Goal: Information Seeking & Learning: Find specific page/section

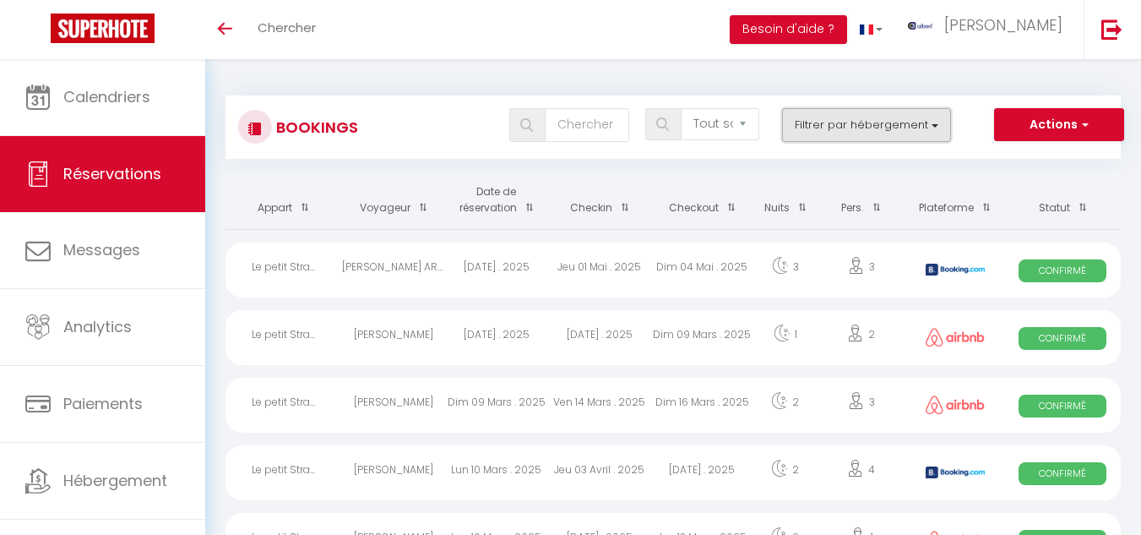
click at [936, 123] on button "Filtrer par hébergement" at bounding box center [866, 125] width 169 height 34
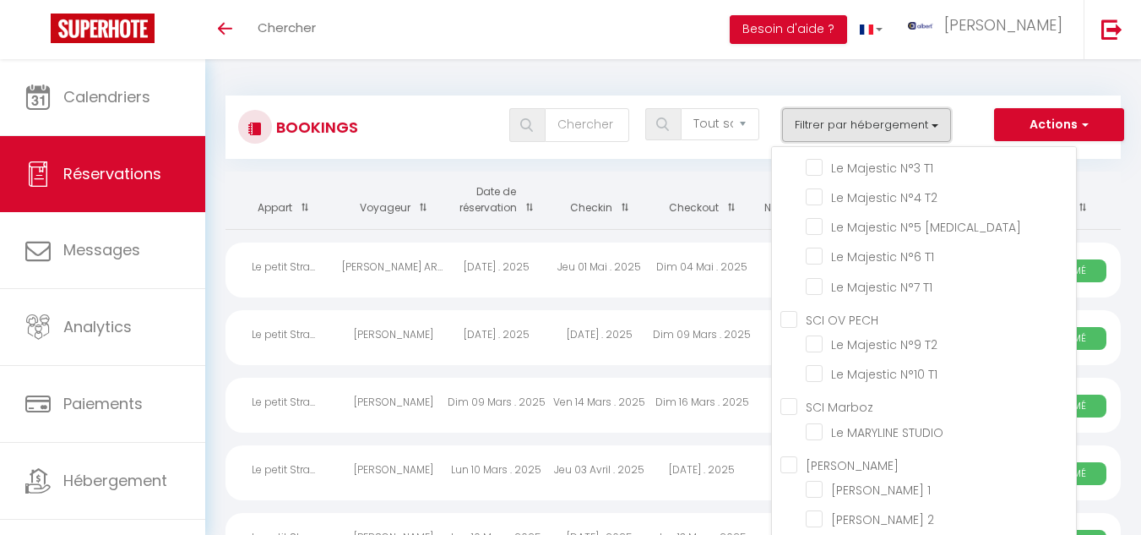
scroll to position [591, 0]
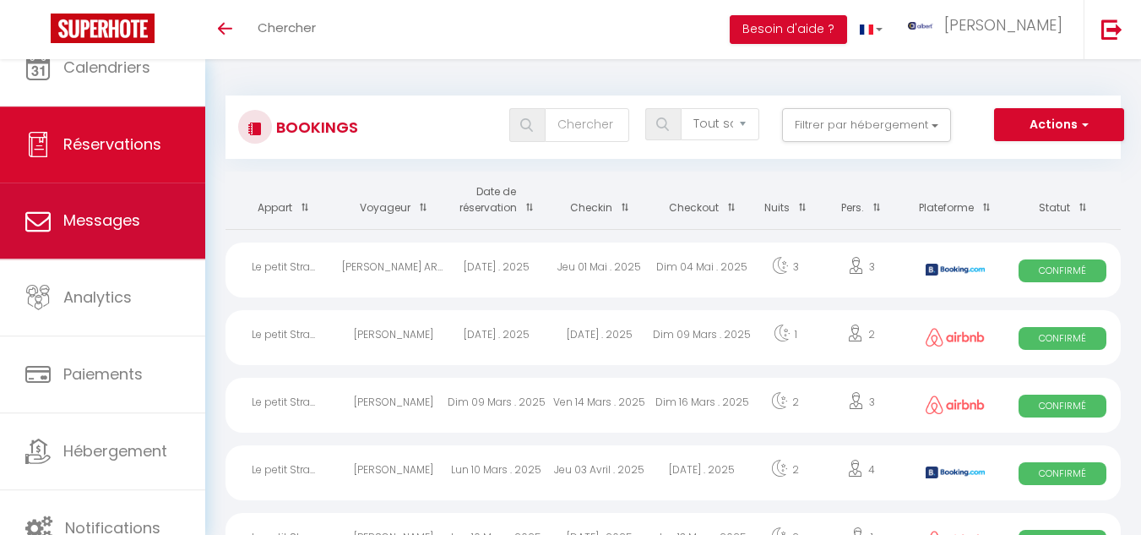
click at [128, 241] on link "Messages" at bounding box center [102, 220] width 205 height 76
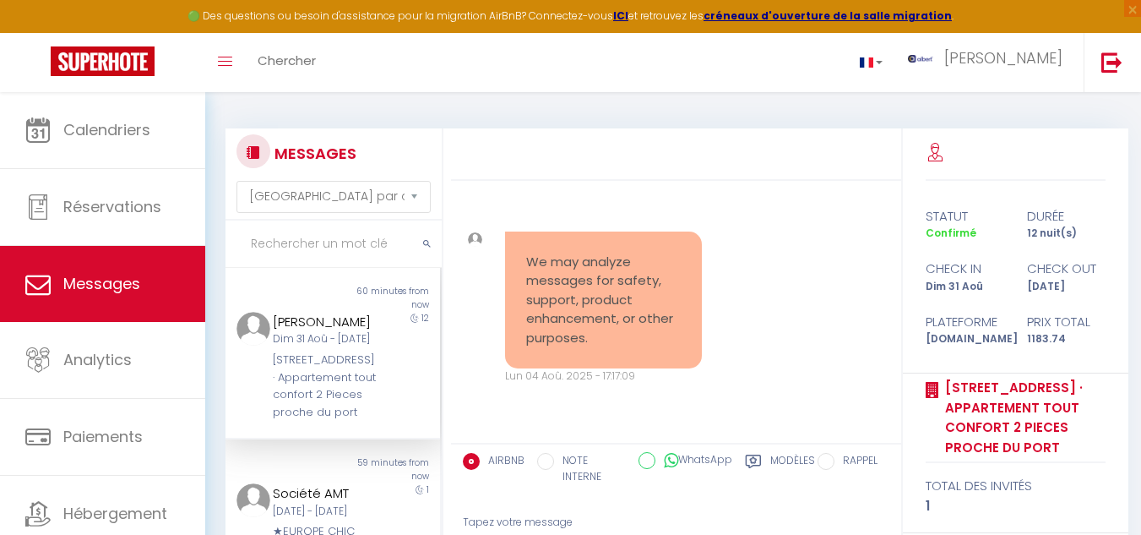
scroll to position [10141, 0]
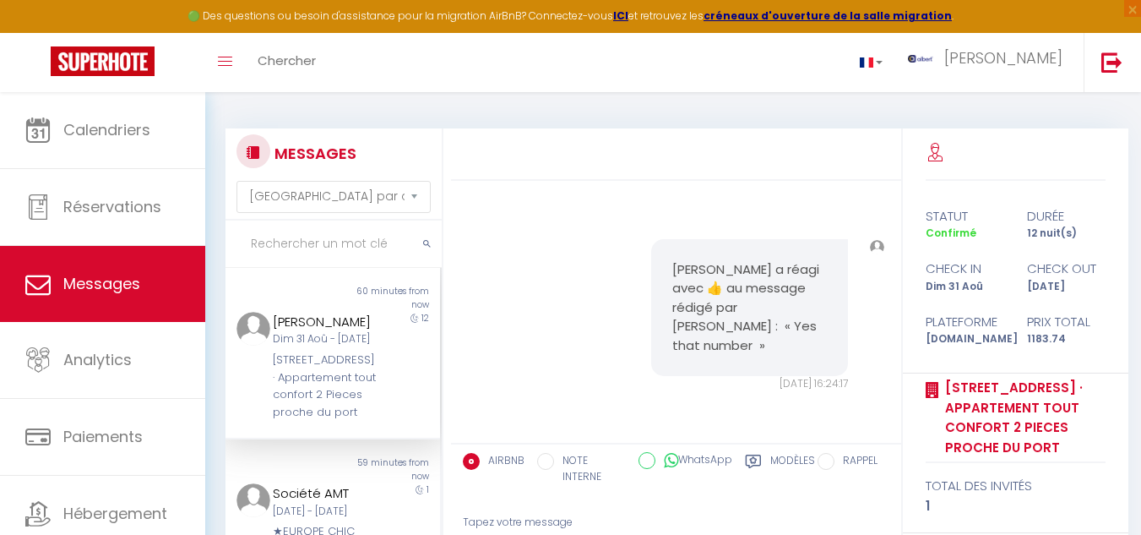
click at [316, 245] on input "text" at bounding box center [334, 244] width 216 height 47
click at [387, 421] on div "12" at bounding box center [414, 366] width 54 height 109
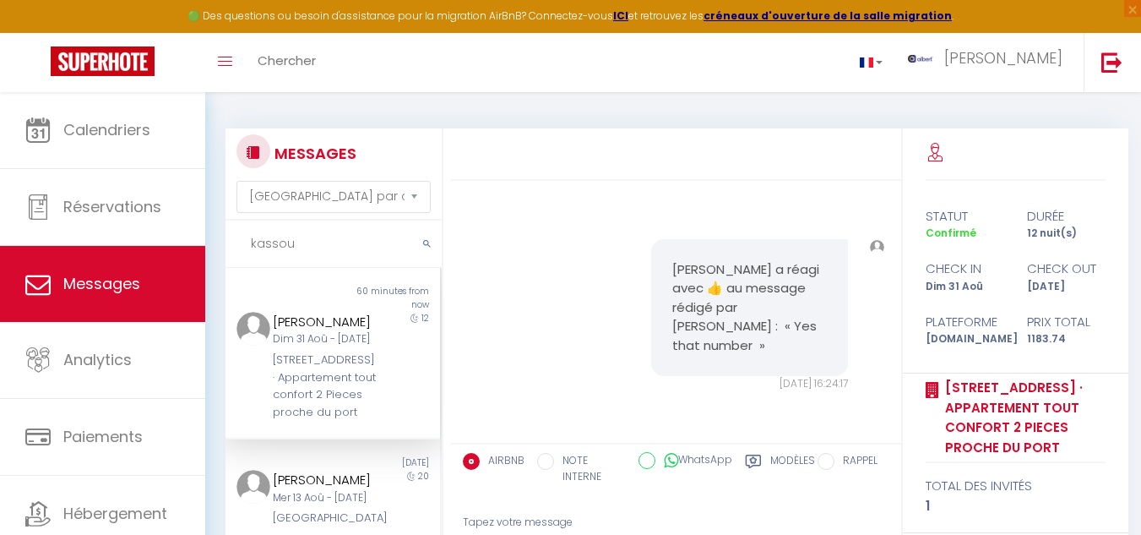
click at [307, 246] on input "kassou" at bounding box center [334, 244] width 216 height 47
type input "k"
type input "m"
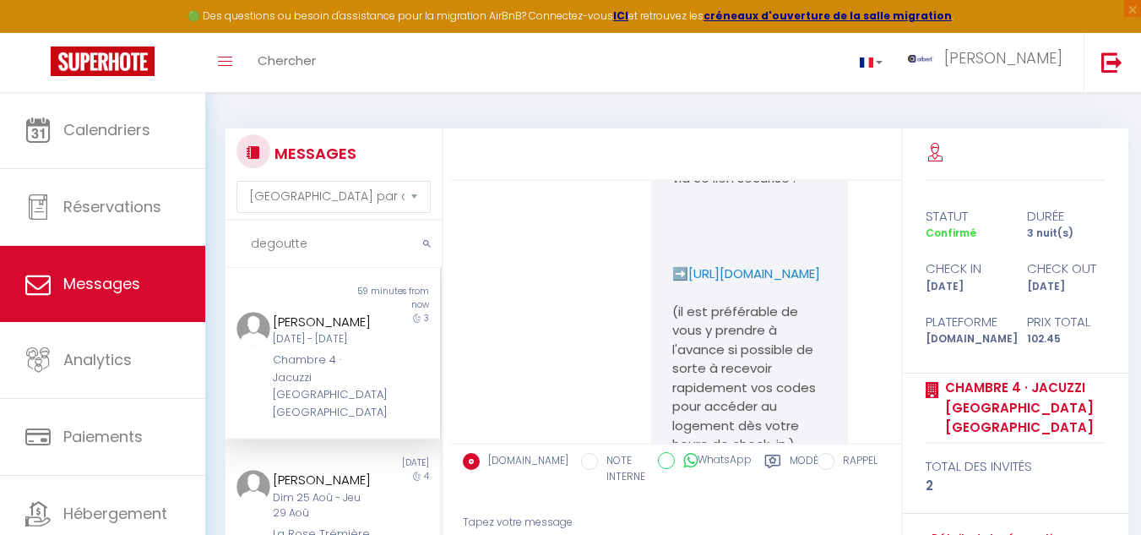
scroll to position [2911, 0]
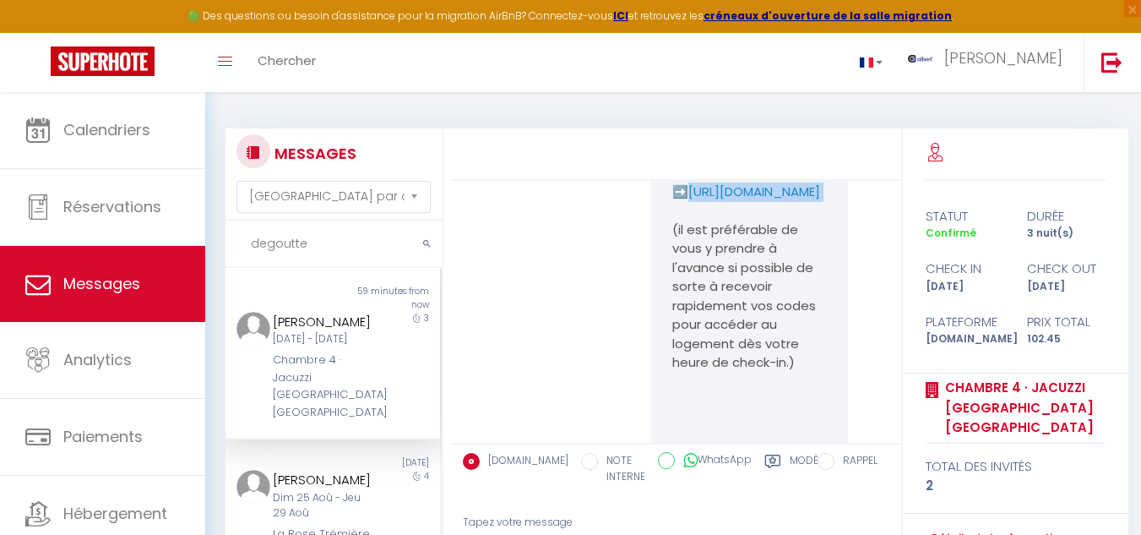
drag, startPoint x: 661, startPoint y: 379, endPoint x: 792, endPoint y: 400, distance: 132.7
click at [792, 400] on div "Bienvenue Degoutte ! Le grand jour est arrivé, et nous sommes ravis de vous acc…" at bounding box center [749, 291] width 197 height 2556
copy p "https://superhote.com/applink/p/Nr1dIttN"
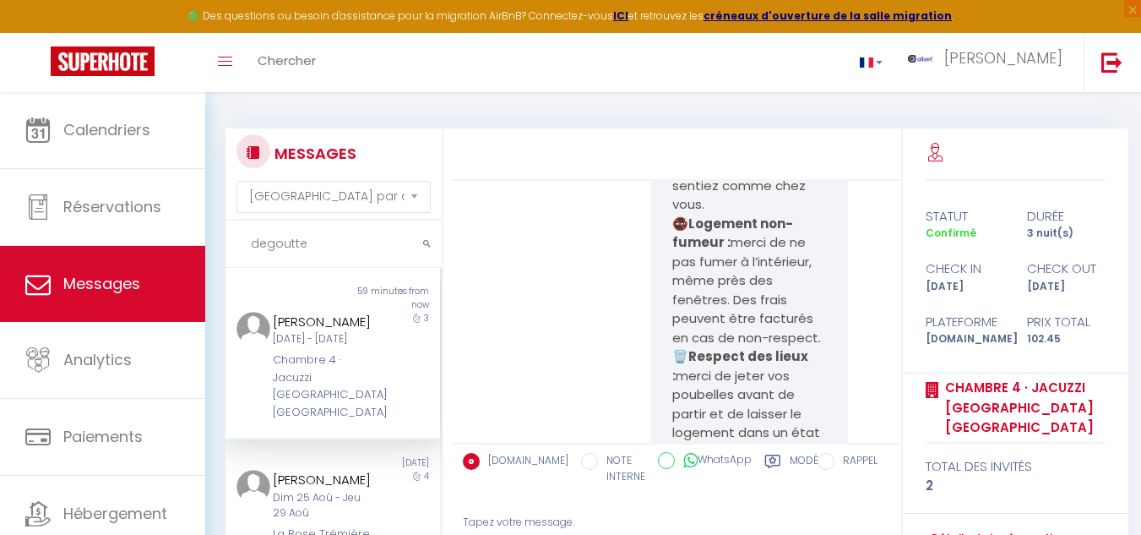
scroll to position [3418, 0]
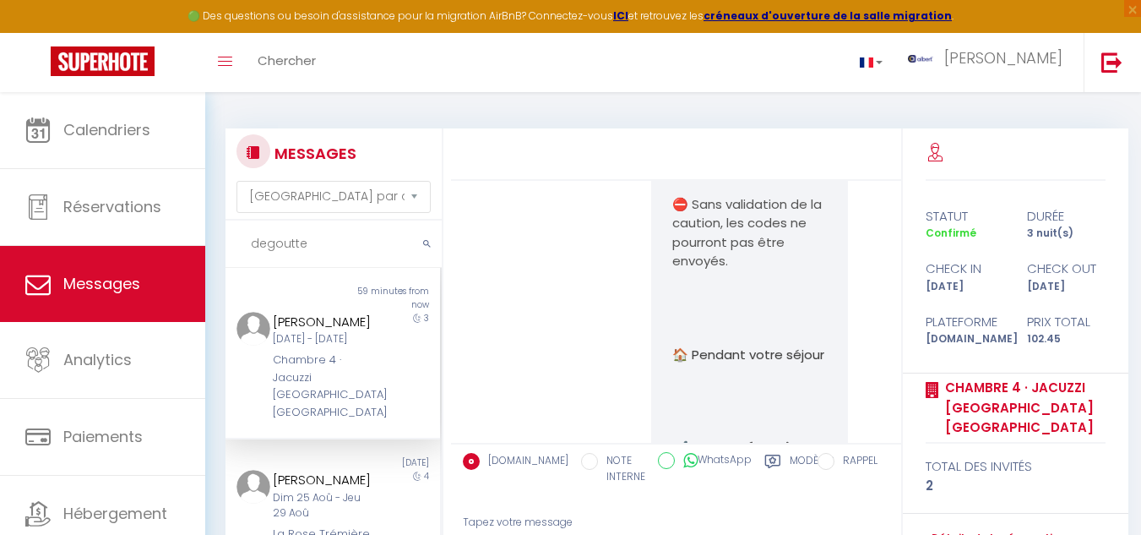
click at [594, 259] on div "Bienvenue Degoutte ! Le grand jour est arrivé, et nous sommes ravis de vous acc…" at bounding box center [676, 45] width 439 height 2639
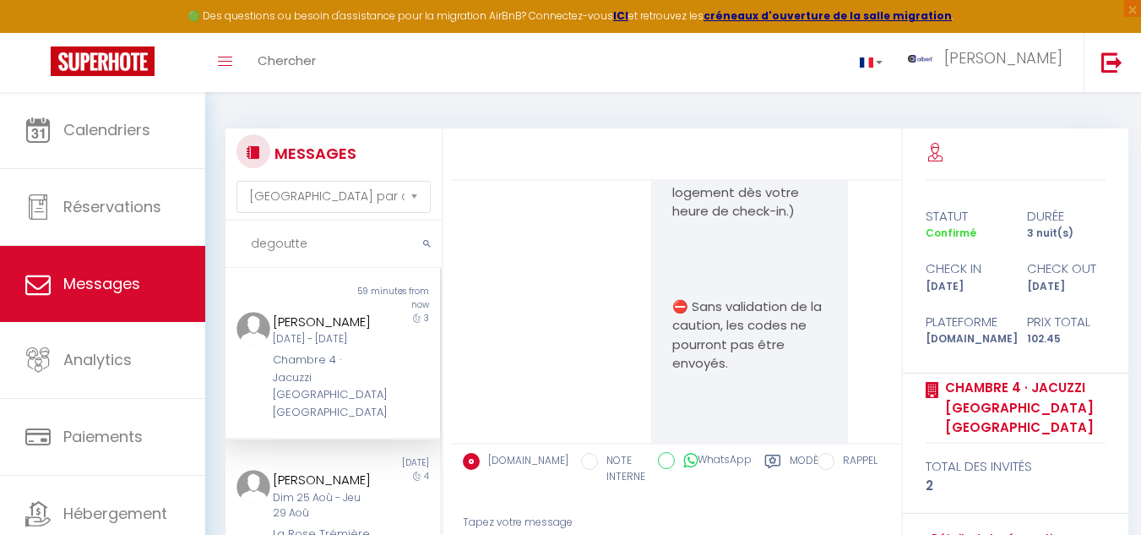
scroll to position [2911, 0]
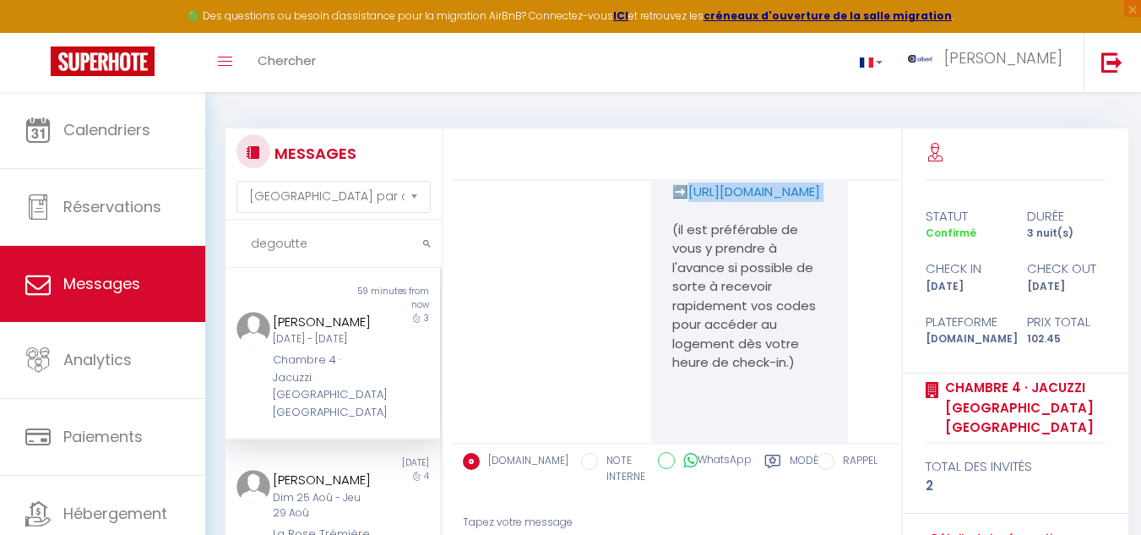
drag, startPoint x: 659, startPoint y: 378, endPoint x: 793, endPoint y: 400, distance: 135.4
click at [793, 400] on div "Bienvenue Degoutte ! Le grand jour est arrivé, et nous sommes ravis de vous acc…" at bounding box center [749, 291] width 197 height 2556
copy p "https://superhote.com/applink/p/Nr1dIttN"
click at [732, 106] on p "Pour recevoir vos codes d’accès automatiquement , merci de renseigner vos infor…" at bounding box center [750, 49] width 155 height 114
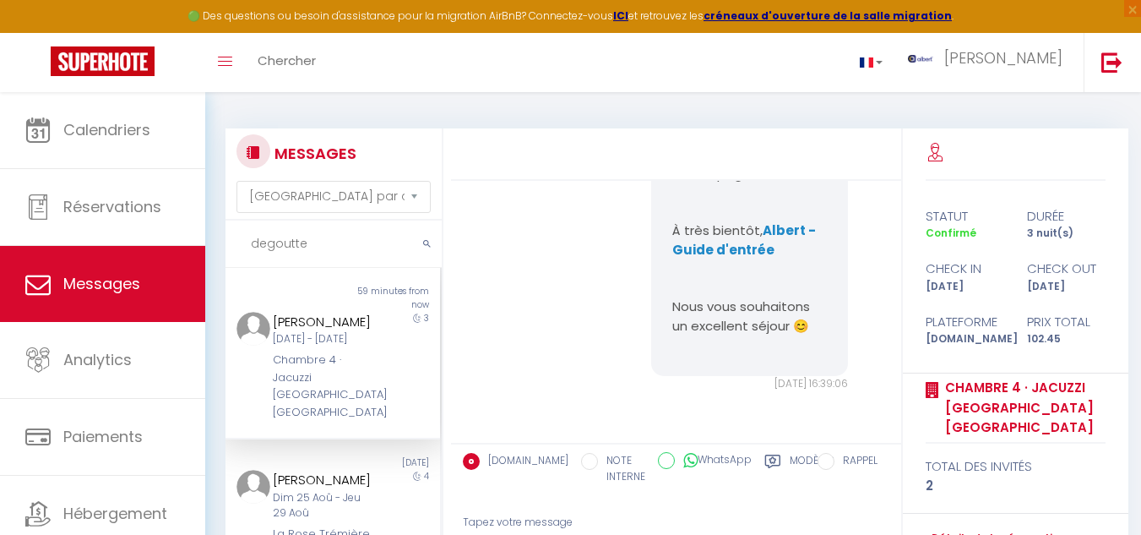
scroll to position [7389, 0]
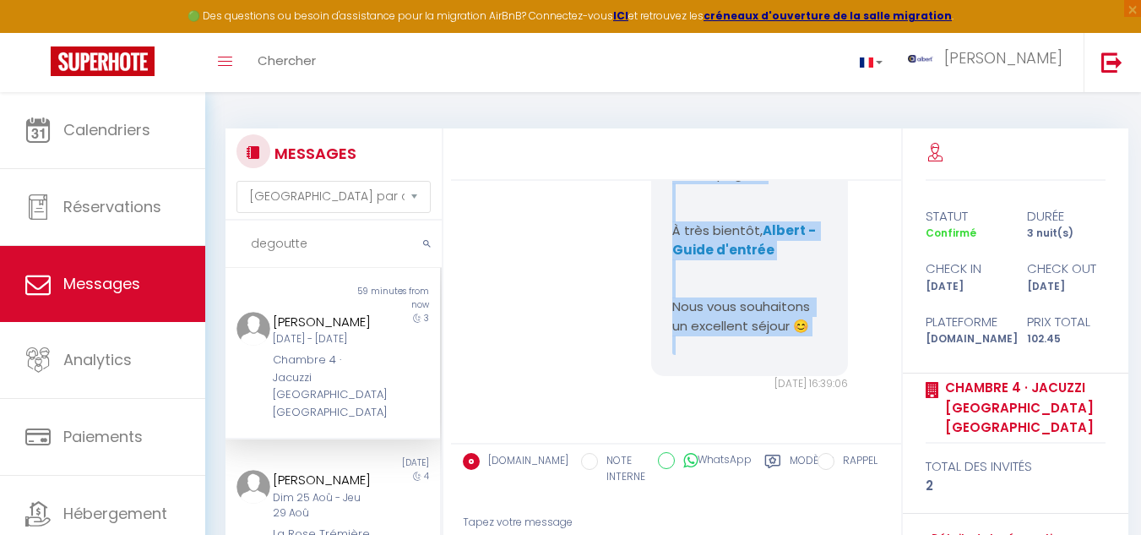
drag, startPoint x: 669, startPoint y: 301, endPoint x: 812, endPoint y: 346, distance: 149.6
copy pre "🎉 Bienvenue au 1 rue du Luxembourg Votre studio porte le numéro 4 . Nous sommes…"
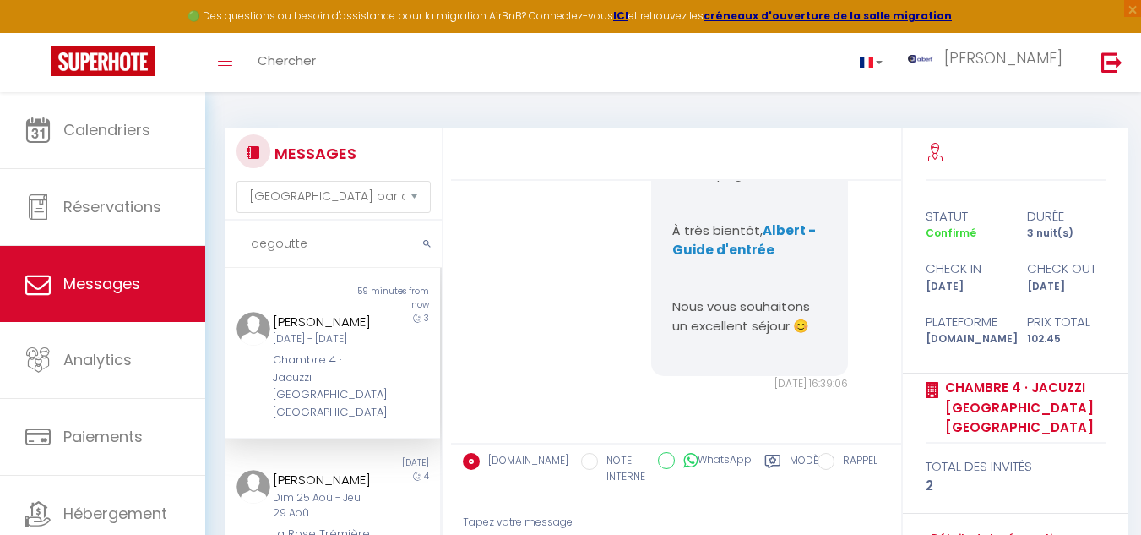
drag, startPoint x: 376, startPoint y: 365, endPoint x: 462, endPoint y: 354, distance: 86.9
click at [376, 364] on div "Degoutte Marlene Lun 08 Sep - Jeu 11 Sep Chambre 4 · Jacuzzi Terrasse Centre Na…" at bounding box center [323, 366] width 125 height 109
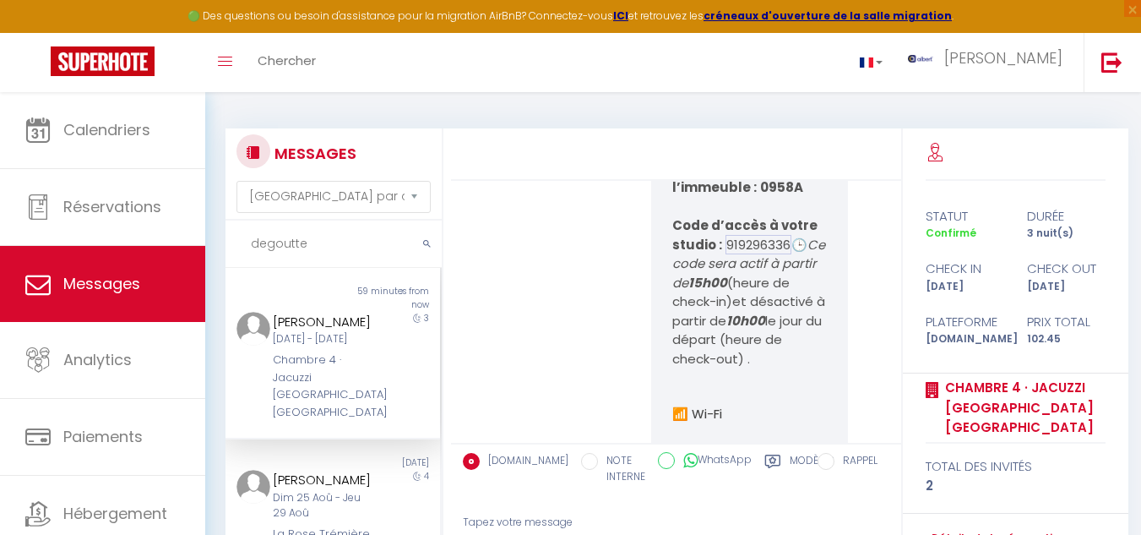
scroll to position [6290, 0]
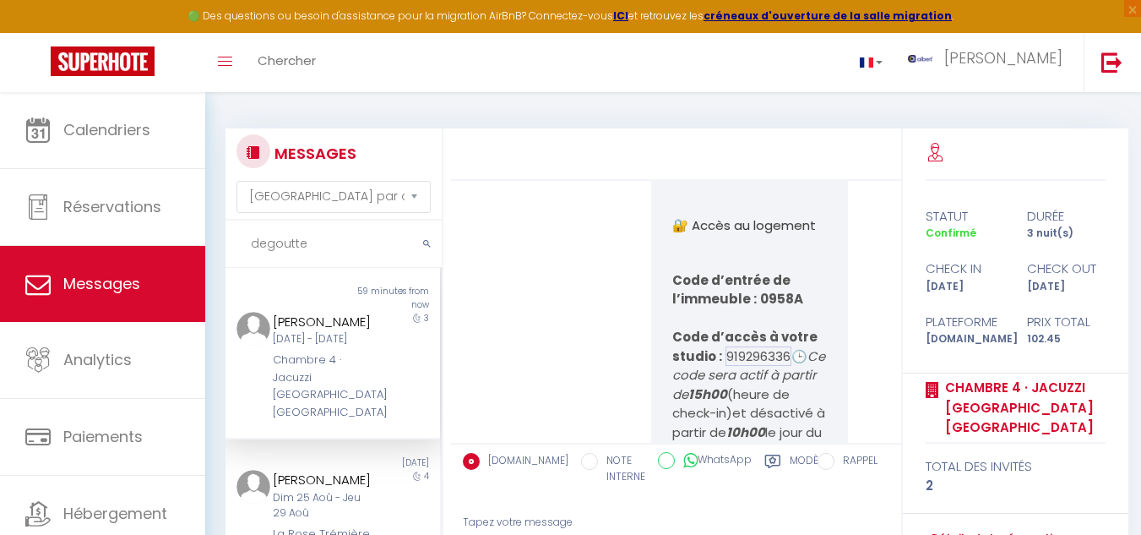
drag, startPoint x: 655, startPoint y: 298, endPoint x: 782, endPoint y: 412, distance: 171.1
click at [787, 422] on div "🎉 Bienvenue au 1 rue du Luxembourg Votre studio porte le numéro 4 . Nous sommes…" at bounding box center [749, 444] width 197 height 1202
click at [602, 299] on div "🎉 Bienvenue au 1 rue du Luxembourg Votre studio porte le numéro 4 . Nous sommes…" at bounding box center [676, 451] width 439 height 1285
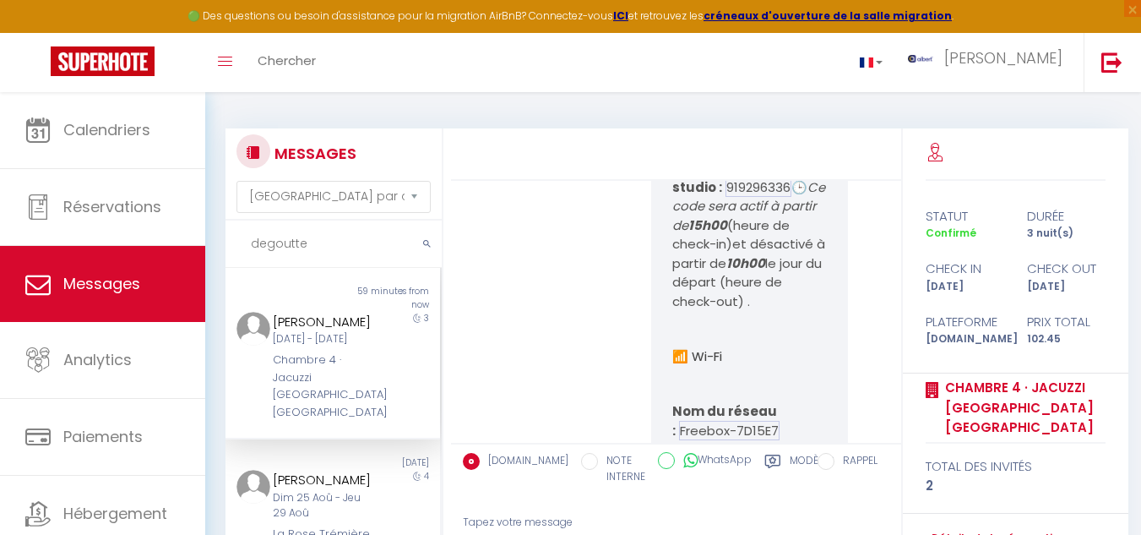
scroll to position [6375, 0]
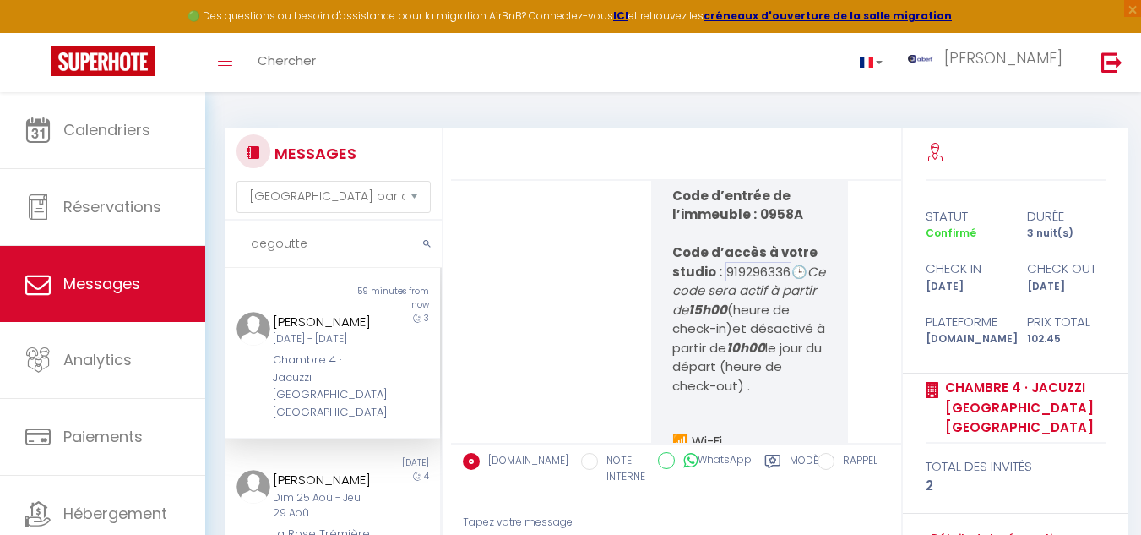
drag, startPoint x: 674, startPoint y: 221, endPoint x: 710, endPoint y: 347, distance: 131.6
click at [760, 395] on div "🎉 Bienvenue au 1 rue du Luxembourg Votre studio porte le numéro 4 . Nous sommes…" at bounding box center [749, 359] width 197 height 1202
click at [640, 236] on div "🎉 Bienvenue au 1 rue du Luxembourg Votre studio porte le numéro 4 . Nous sommes…" at bounding box center [749, 367] width 219 height 1218
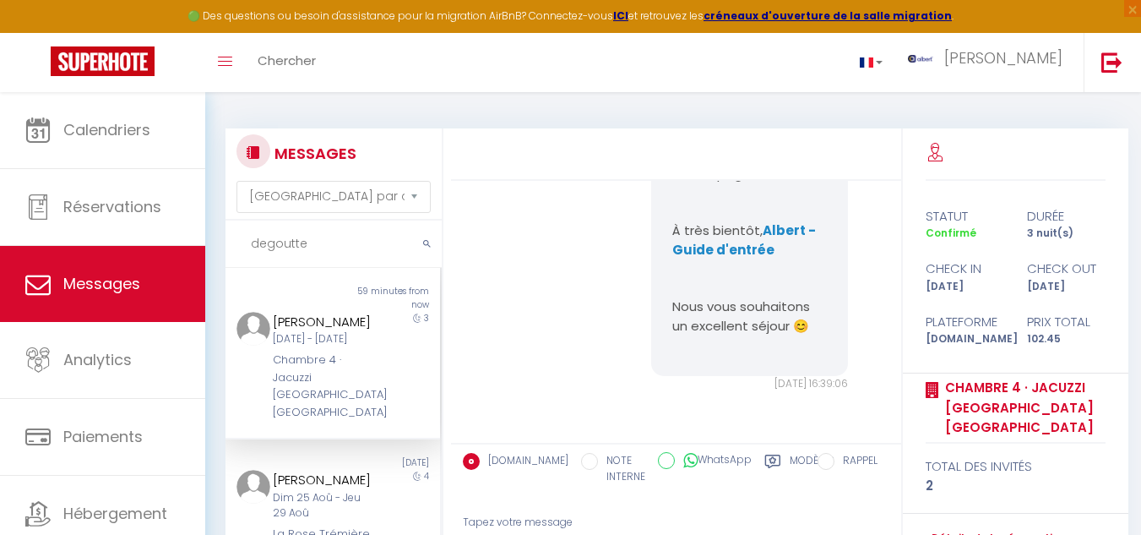
scroll to position [7389, 0]
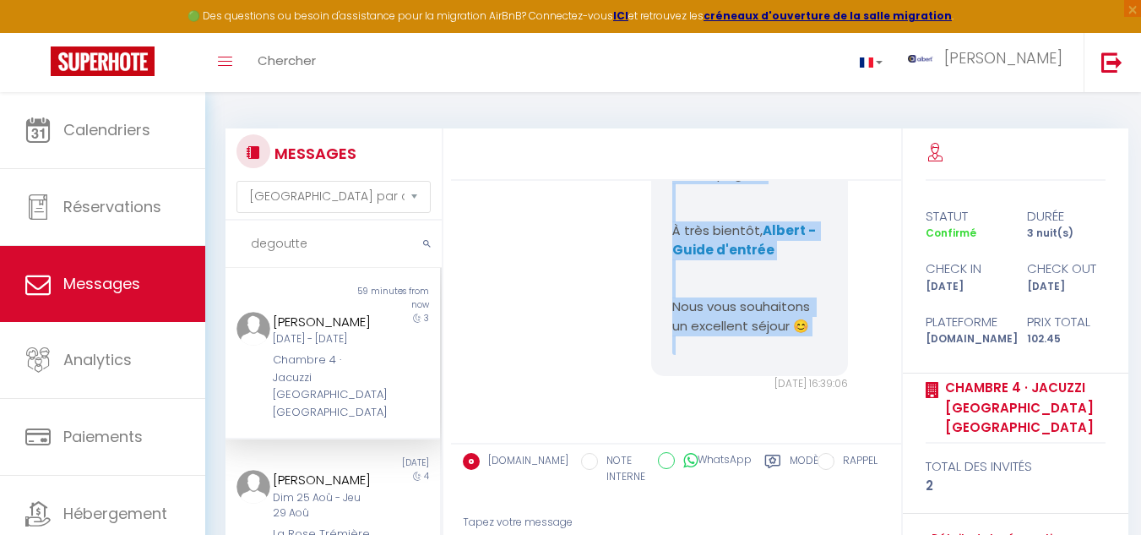
drag, startPoint x: 670, startPoint y: 216, endPoint x: 821, endPoint y: 357, distance: 206.3
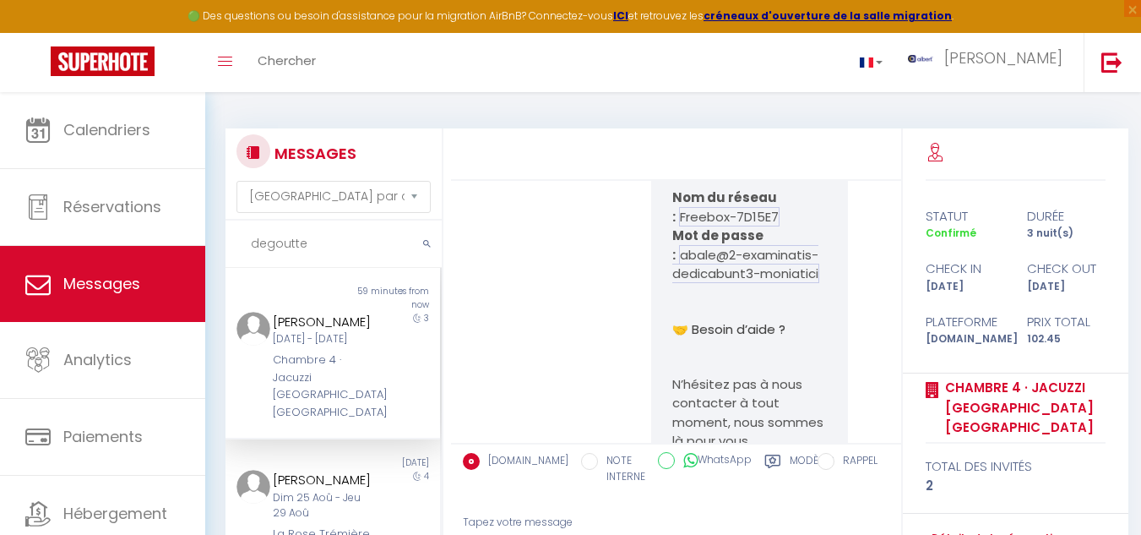
scroll to position [6704, 0]
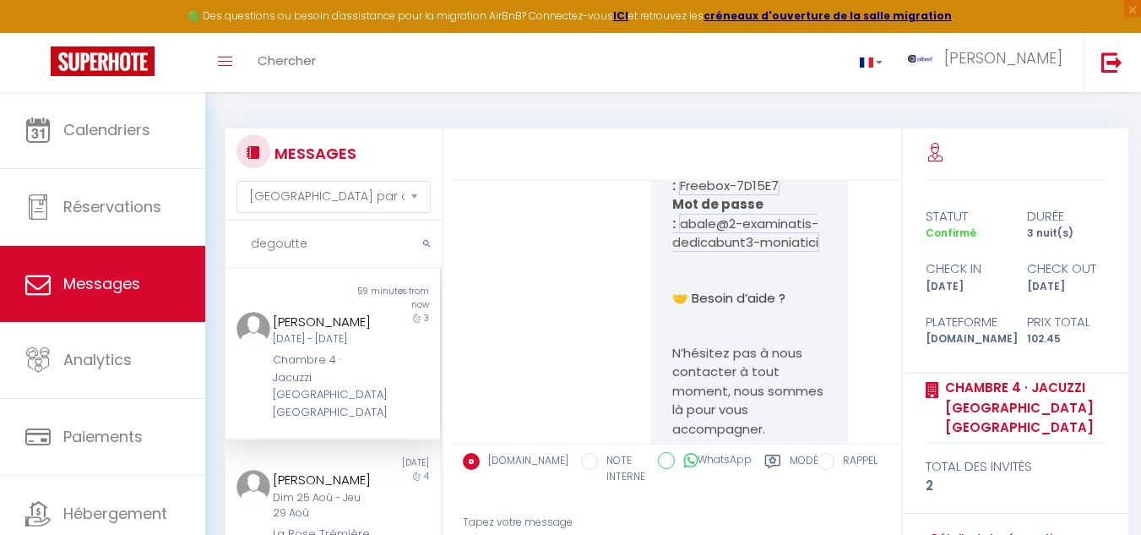
drag, startPoint x: 673, startPoint y: 213, endPoint x: 814, endPoint y: 163, distance: 150.4
click at [807, 413] on div "🎉 Bienvenue au 1 rue du Luxembourg Votre studio porte le numéro 4 . Nous sommes…" at bounding box center [749, 30] width 197 height 1202
drag, startPoint x: 270, startPoint y: 321, endPoint x: 353, endPoint y: 340, distance: 85.1
click at [353, 332] on div "Degoutte Marlene" at bounding box center [324, 322] width 103 height 20
copy div "Degoutte Marlene"
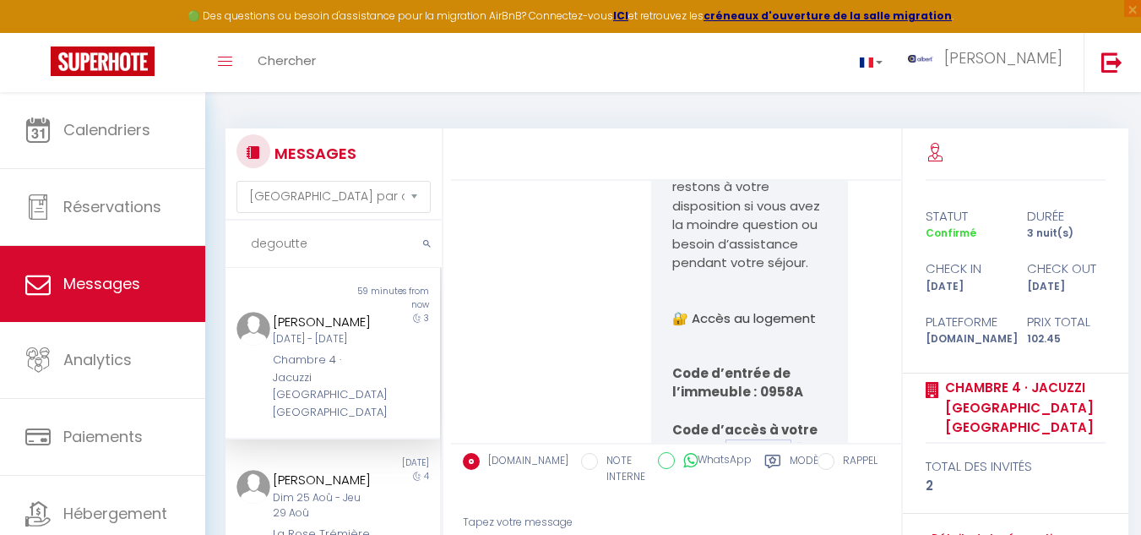
click at [370, 357] on div "Degoutte Marlene Lun 08 Sep - Jeu 11 Sep Chambre 4 · Jacuzzi Terrasse Centre Na…" at bounding box center [323, 366] width 125 height 109
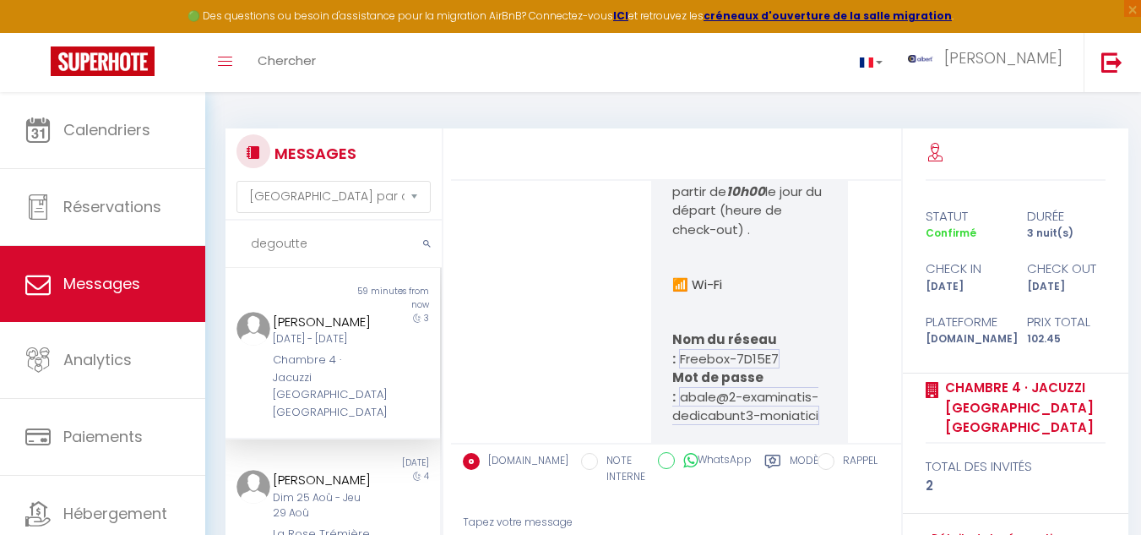
scroll to position [6617, 0]
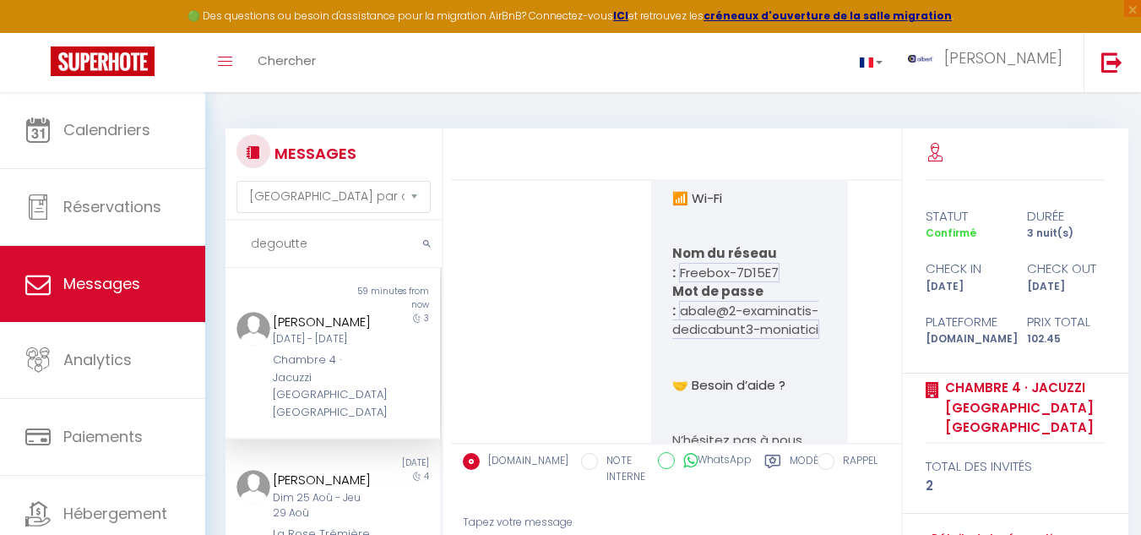
drag, startPoint x: 734, startPoint y: 221, endPoint x: 812, endPoint y: 412, distance: 206.9
click at [812, 415] on div "🎉 Bienvenue au 1 rue du Luxembourg Votre studio porte le numéro 4 . Nous sommes…" at bounding box center [749, 117] width 197 height 1202
copy pre "🎉 Bienvenue au 1 rue du Luxembourg Votre studio porte le numéro 4 . Nous sommes…"
click at [588, 312] on div "🎉 Bienvenue au 1 rue du Luxembourg Votre studio porte le numéro 4 . Nous sommes…" at bounding box center [676, 124] width 439 height 1285
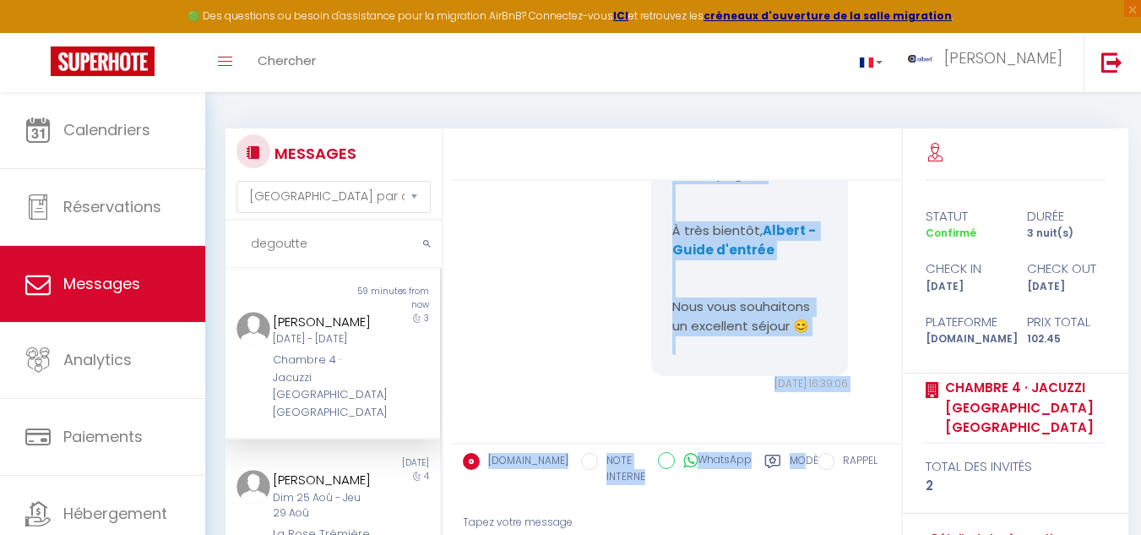
scroll to position [7389, 0]
drag, startPoint x: 666, startPoint y: 359, endPoint x: 797, endPoint y: 344, distance: 131.8
drag, startPoint x: 604, startPoint y: 291, endPoint x: 617, endPoint y: 294, distance: 13.1
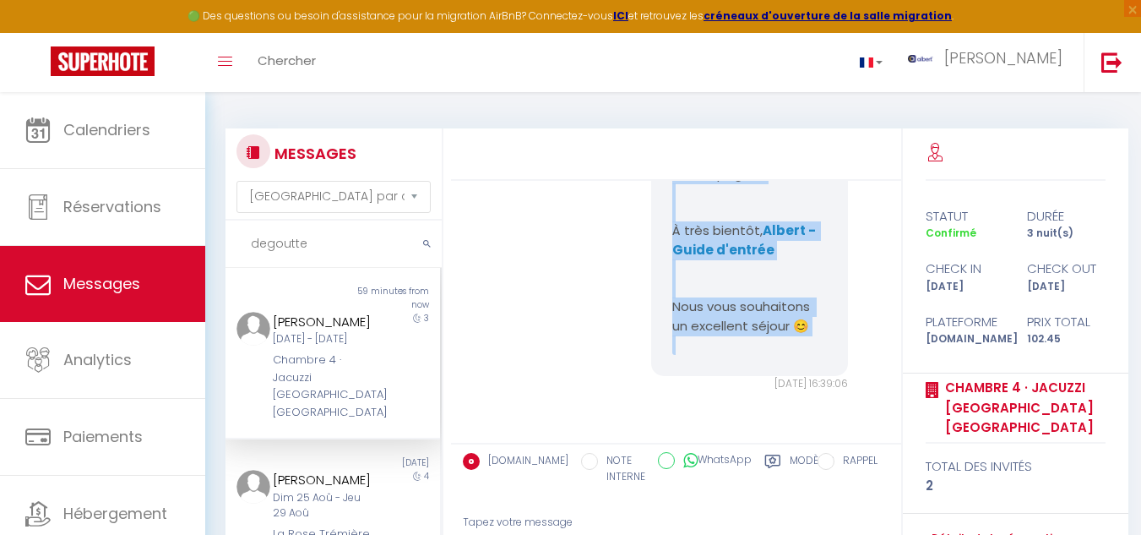
scroll to position [7220, 0]
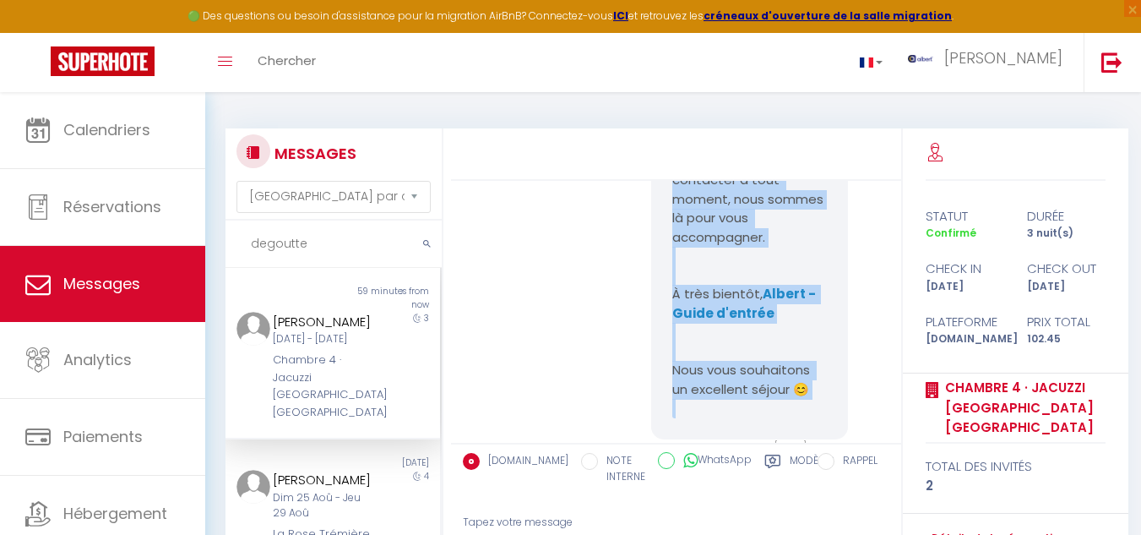
scroll to position [6882, 0]
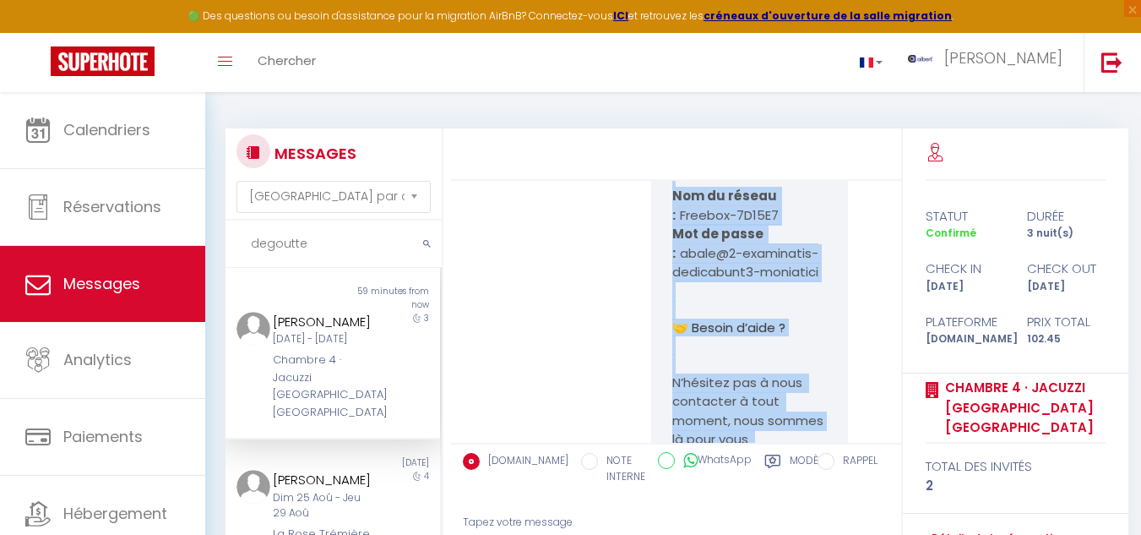
scroll to position [6713, 0]
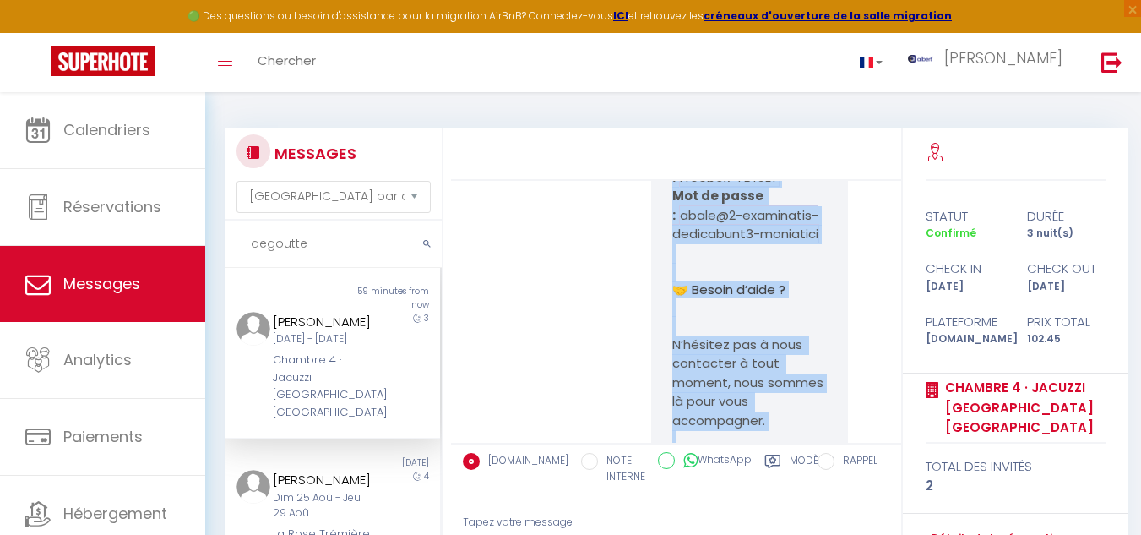
drag, startPoint x: 747, startPoint y: 363, endPoint x: 582, endPoint y: 397, distance: 168.2
click at [578, 398] on div "🎉 Bienvenue au 1 rue du Luxembourg Votre studio porte le numéro 4 . Nous sommes…" at bounding box center [676, 29] width 439 height 1285
copy pre "🕒 Ce code sera actif à partir de 15h00 (heure de check-in)et désactivé à partir…"
click at [329, 242] on input "degoutte" at bounding box center [334, 244] width 216 height 47
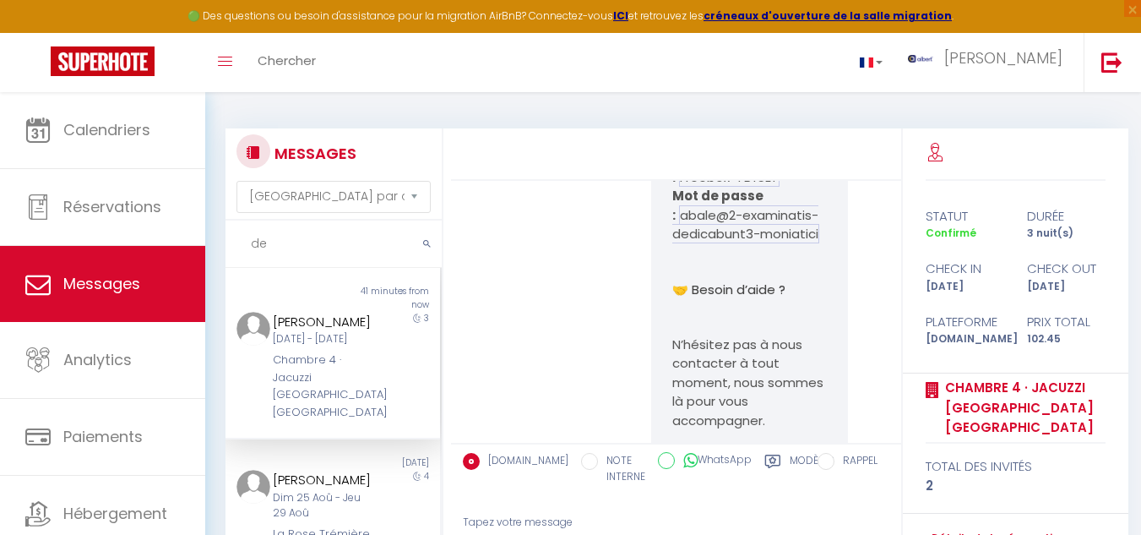
type input "d"
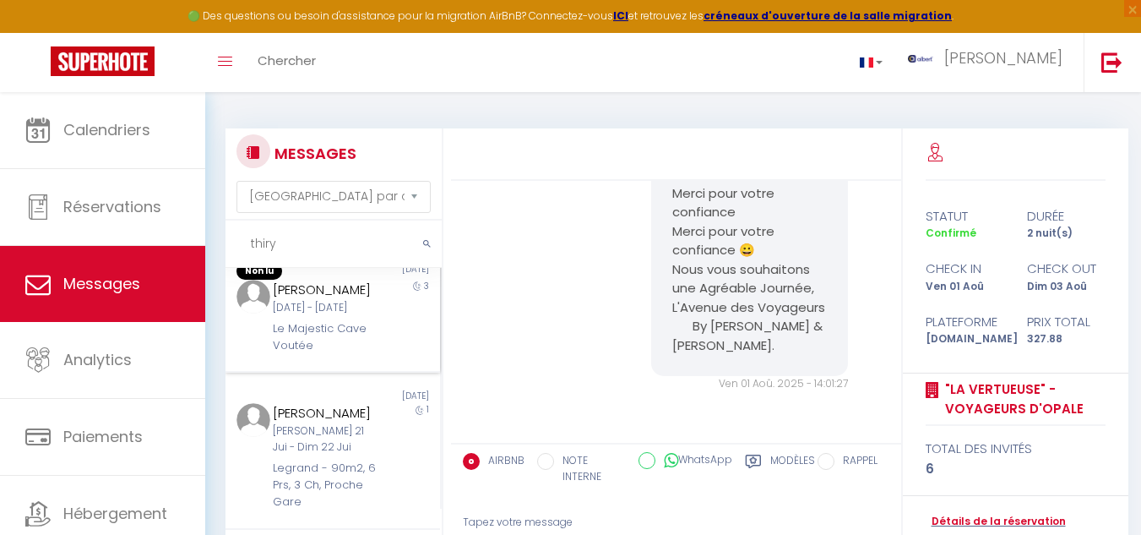
scroll to position [0, 0]
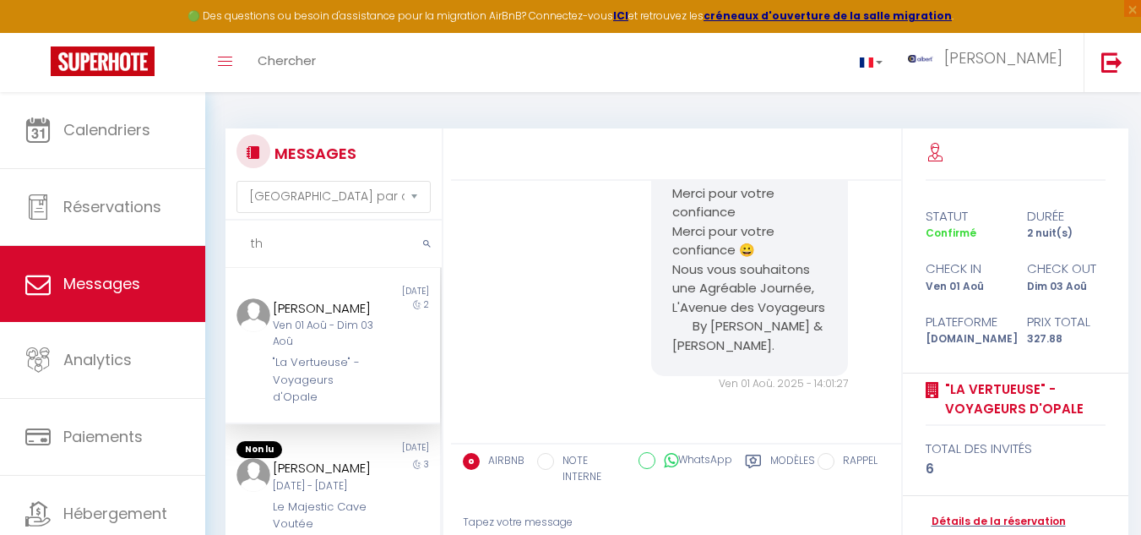
type input "t"
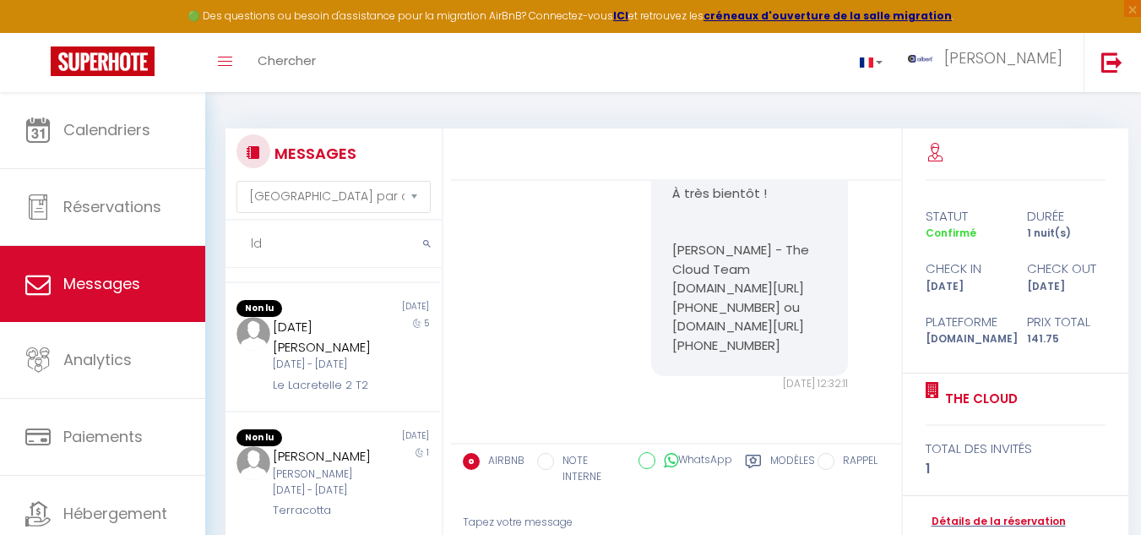
type input "l"
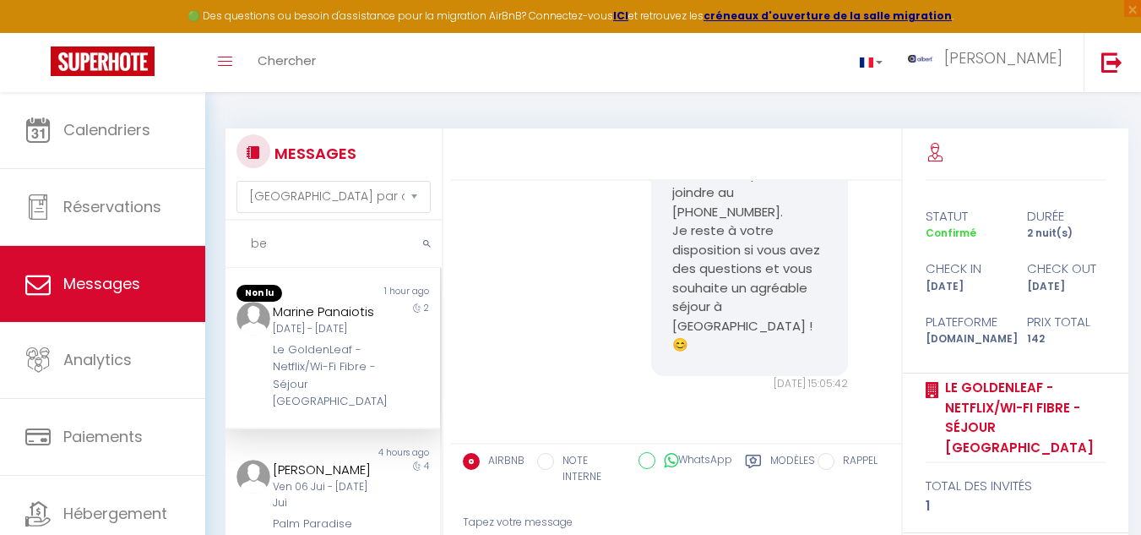
type input "b"
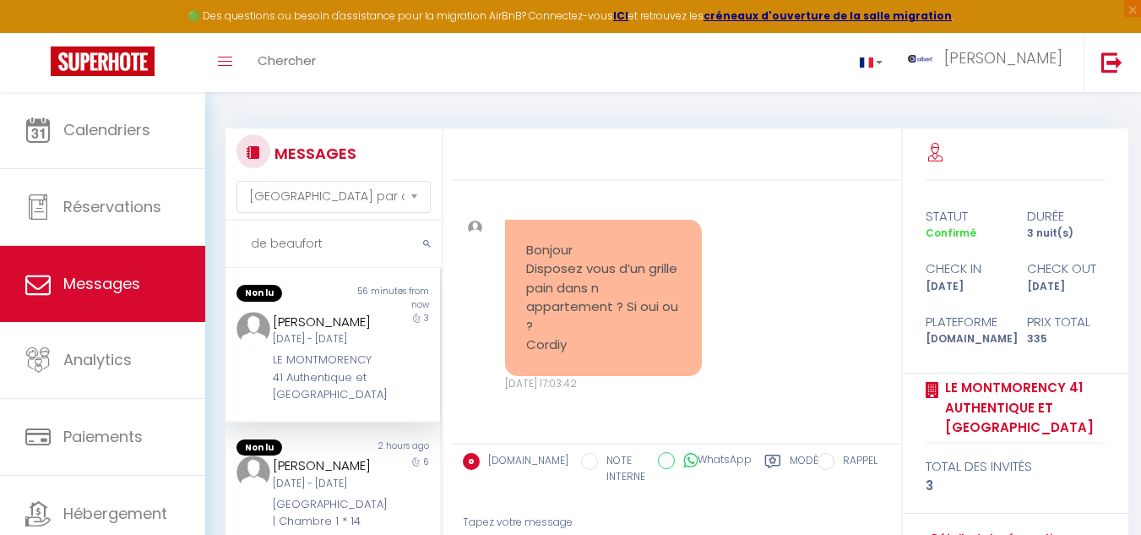
scroll to position [10348, 0]
click at [387, 359] on div "3" at bounding box center [414, 358] width 54 height 92
drag, startPoint x: 267, startPoint y: 314, endPoint x: 345, endPoint y: 339, distance: 81.5
click at [345, 343] on div "Sibyl De Beaufort Lun 08 Sep - Jeu 11 Sep LE MONTMORENCY 41 Authentique et Cosy…" at bounding box center [323, 358] width 125 height 92
copy div "Sibyl De Beaufort"
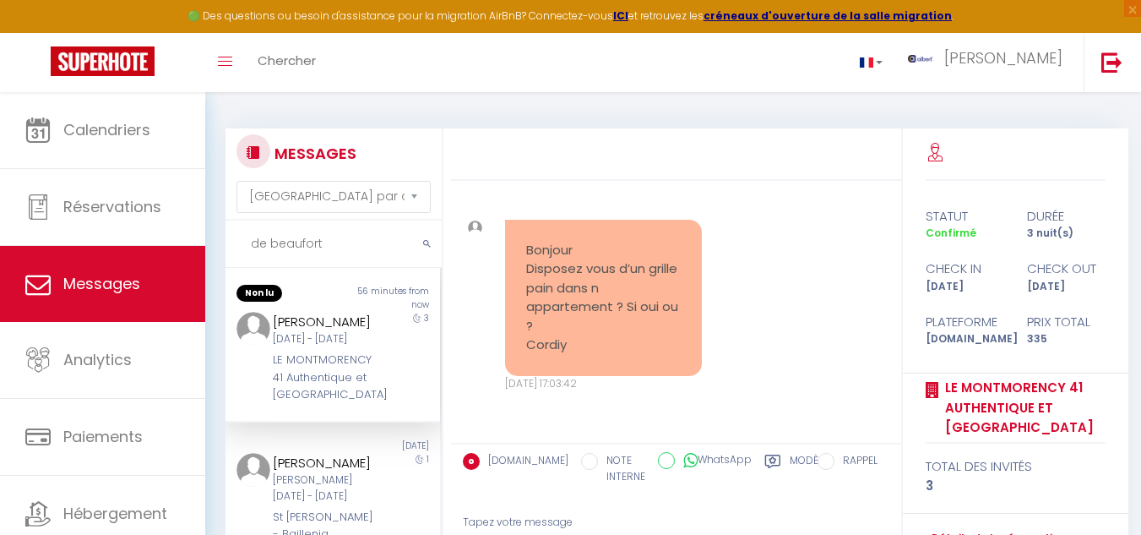
click at [387, 328] on div "3" at bounding box center [414, 358] width 54 height 92
drag, startPoint x: 270, startPoint y: 313, endPoint x: 334, endPoint y: 337, distance: 67.6
click at [334, 332] on div "Sibyl De Beaufort" at bounding box center [324, 322] width 103 height 20
copy div "Sibyl De Beaufort"
drag, startPoint x: 384, startPoint y: 400, endPoint x: 393, endPoint y: 387, distance: 15.9
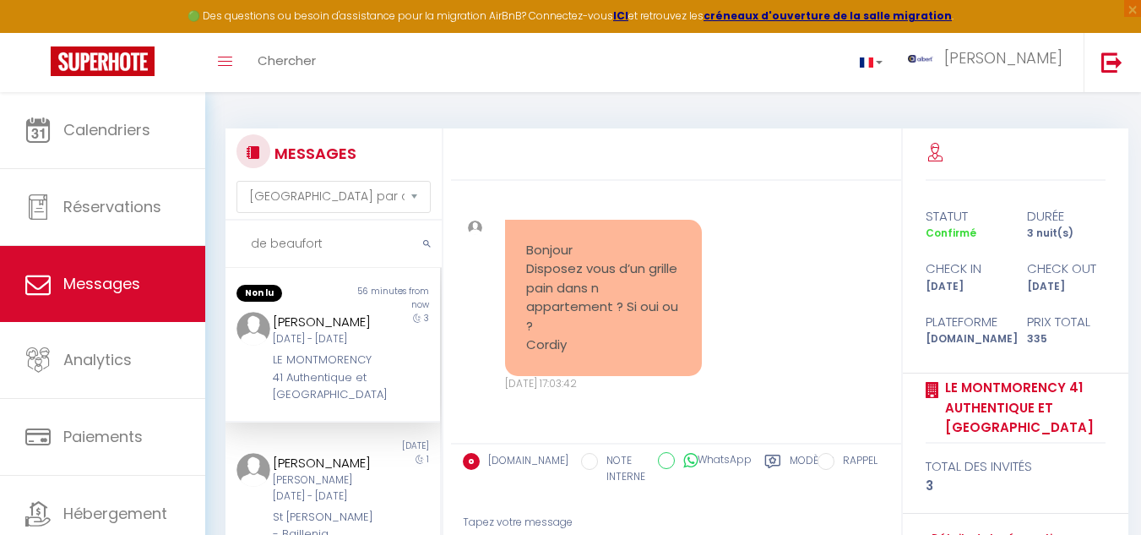
click at [387, 400] on div "3" at bounding box center [414, 358] width 54 height 92
click at [355, 242] on input "de beaufort" at bounding box center [334, 244] width 216 height 47
type input "d"
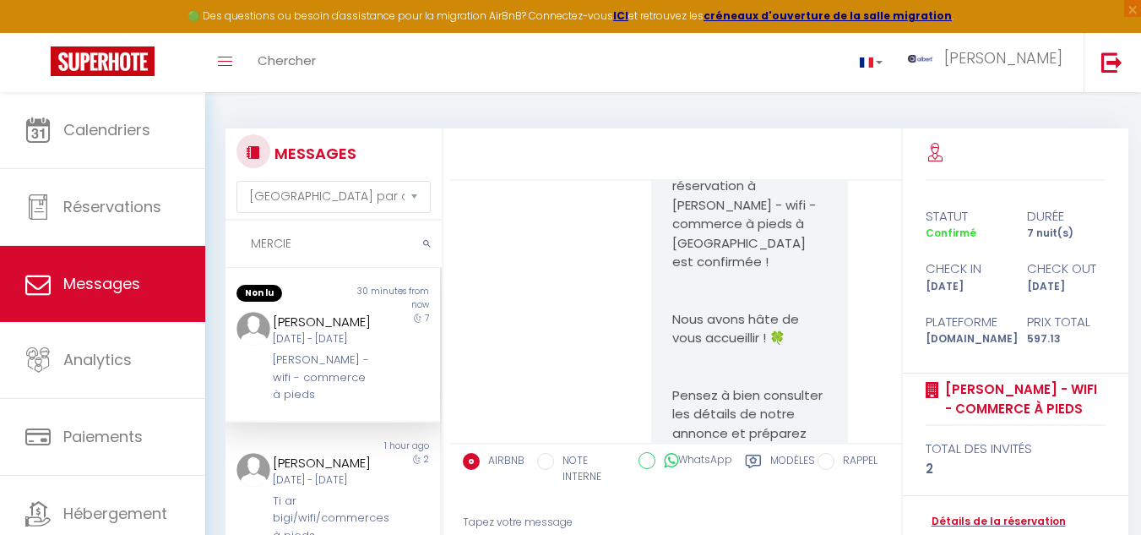
scroll to position [11398, 0]
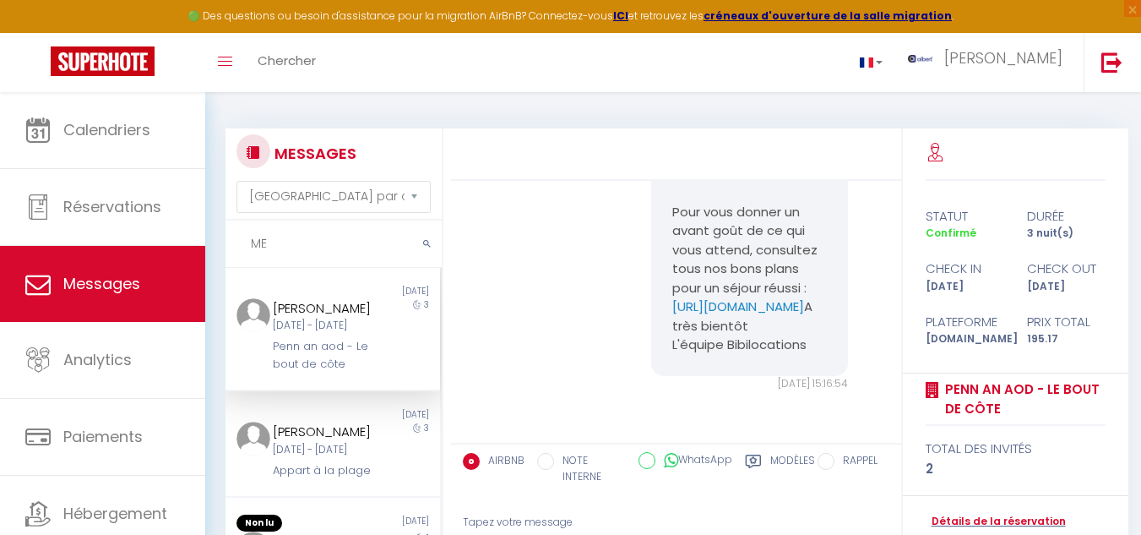
type input "M"
type input "N"
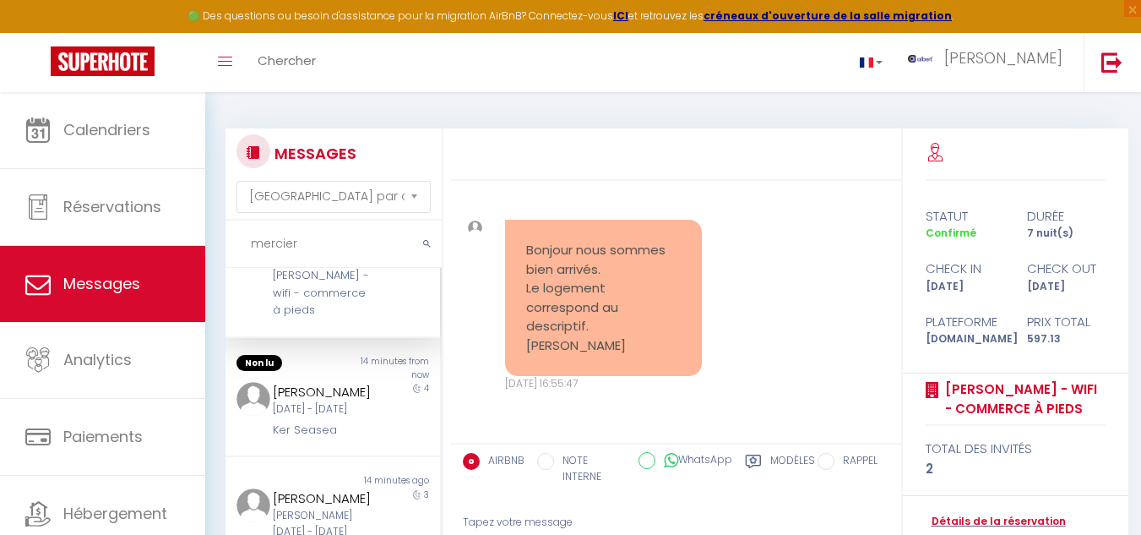
scroll to position [0, 0]
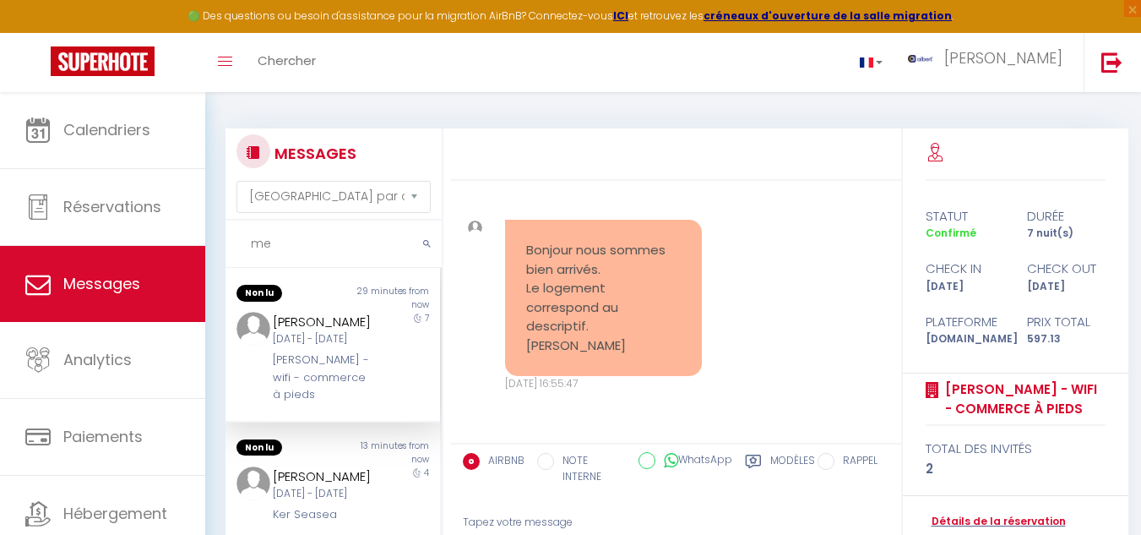
type input "m"
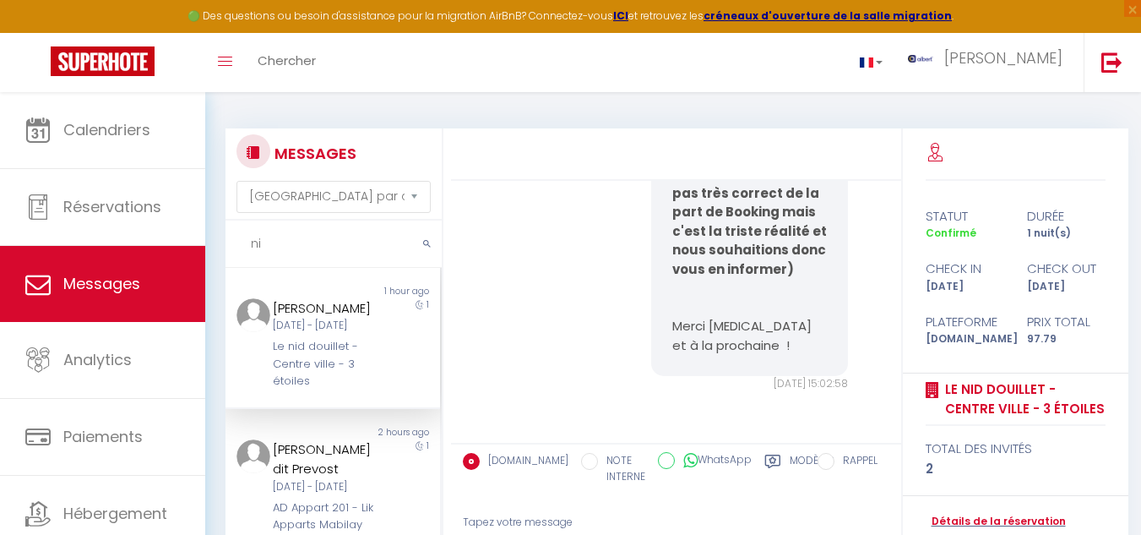
type input "n"
type input "mercier"
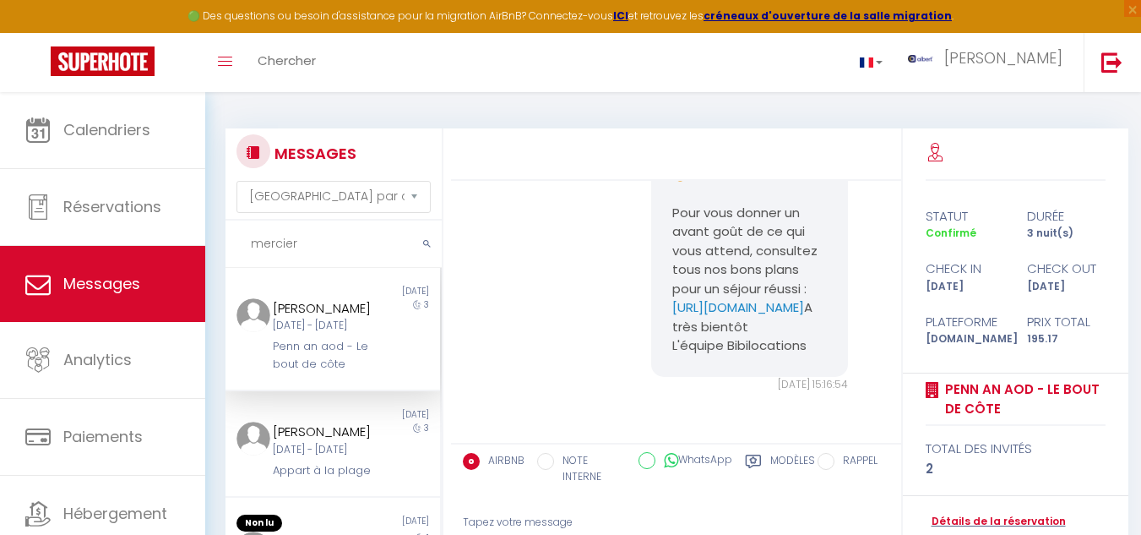
scroll to position [2366, 0]
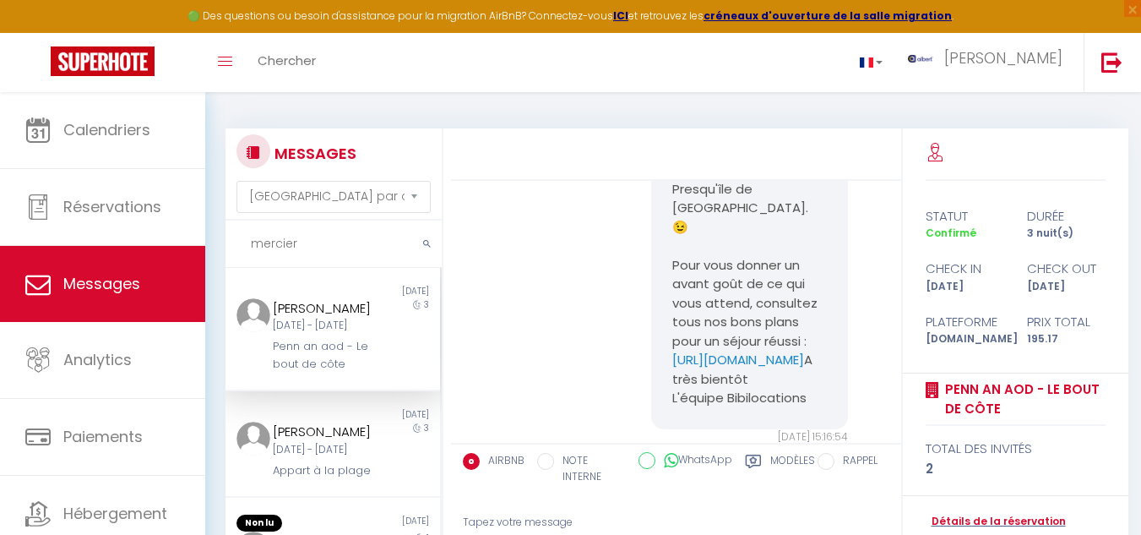
drag, startPoint x: 651, startPoint y: 357, endPoint x: 804, endPoint y: 379, distance: 155.3
copy pre "https://superhote.com/applink/p/t5CVvRev"
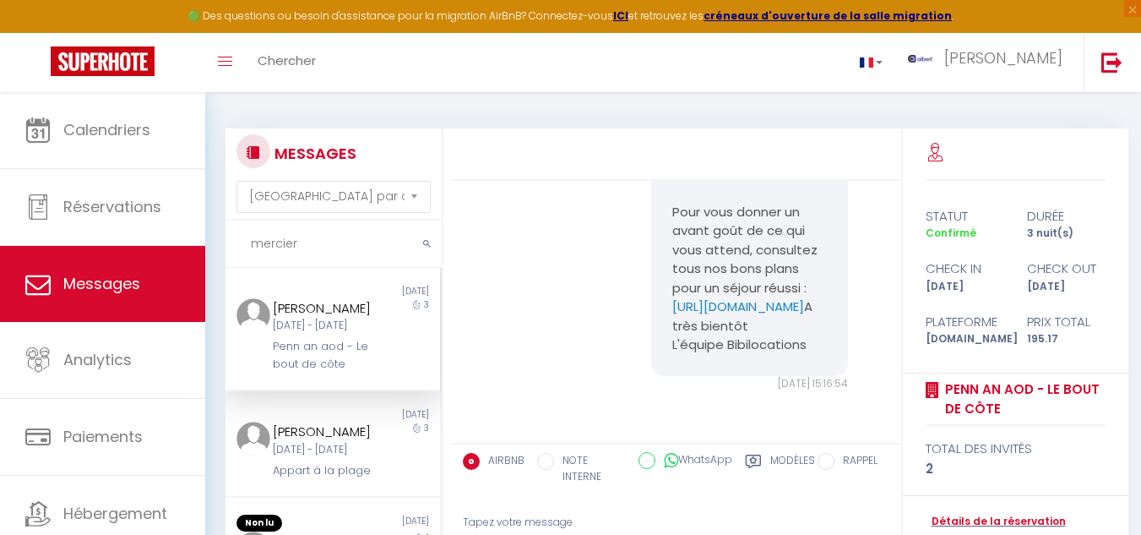
scroll to position [2761, 0]
click at [998, 525] on link "Détails de la réservation" at bounding box center [996, 522] width 140 height 16
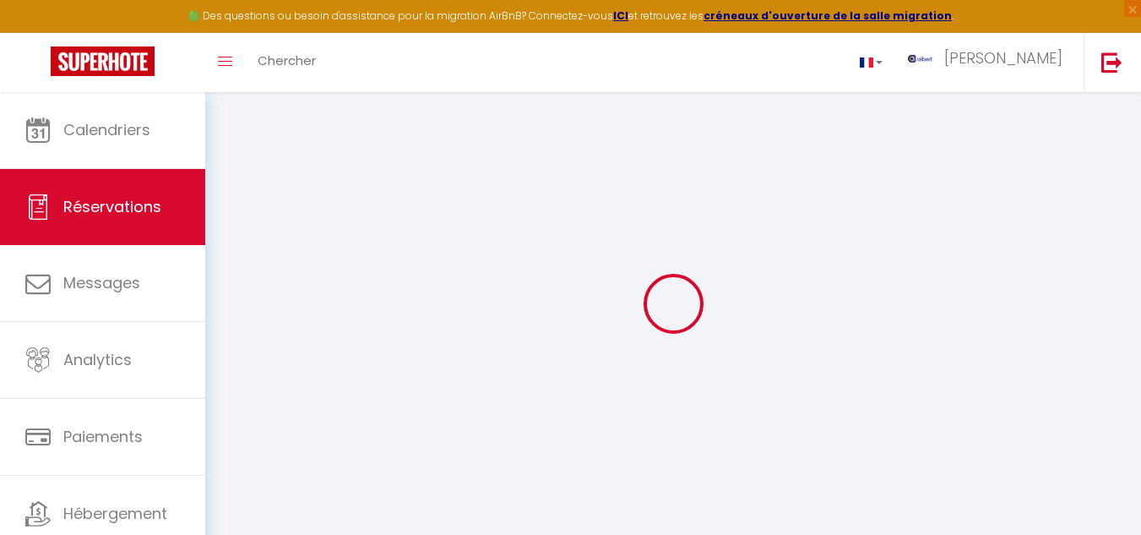
select select
checkbox input "false"
select select
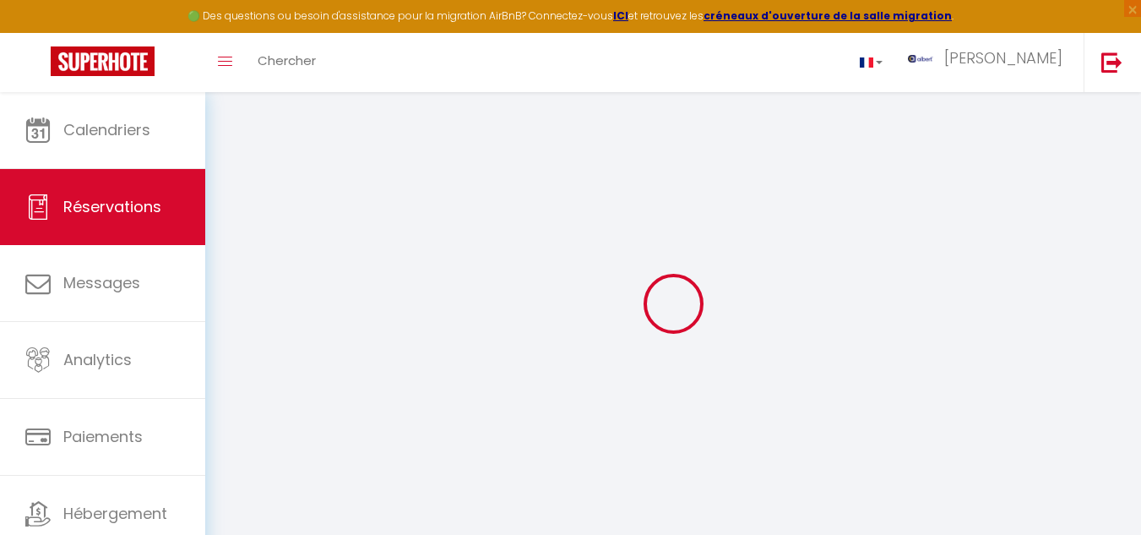
select select
checkbox input "false"
select select
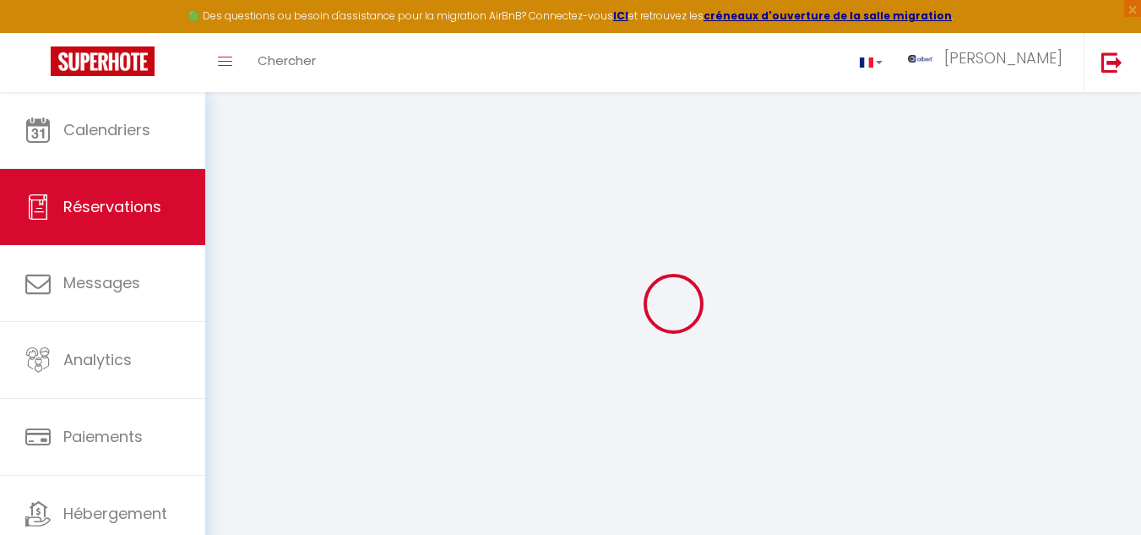
select select
checkbox input "false"
select select
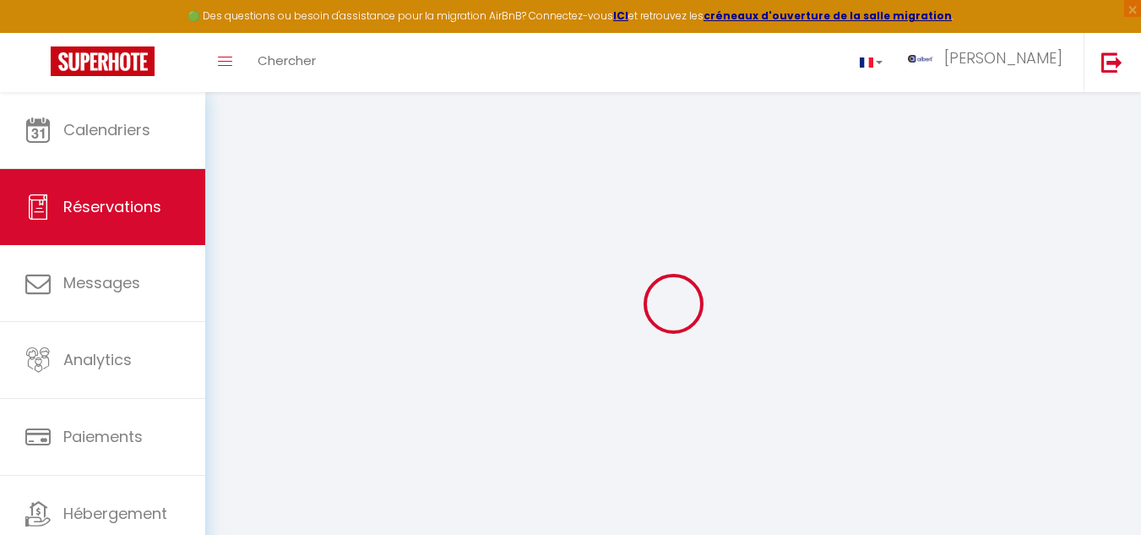
checkbox input "false"
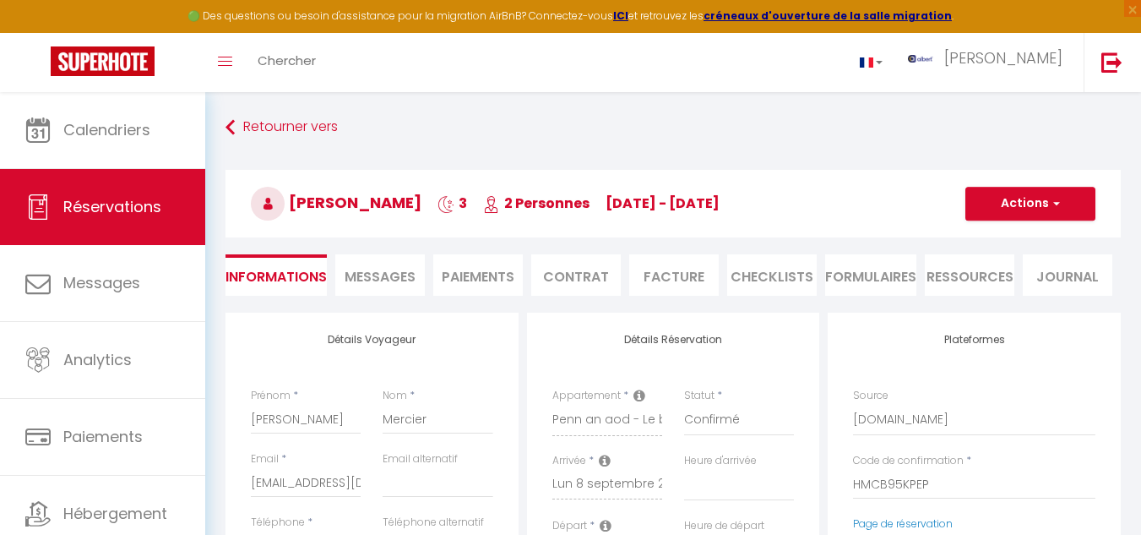
select select
type input "10.17"
select select
checkbox input "false"
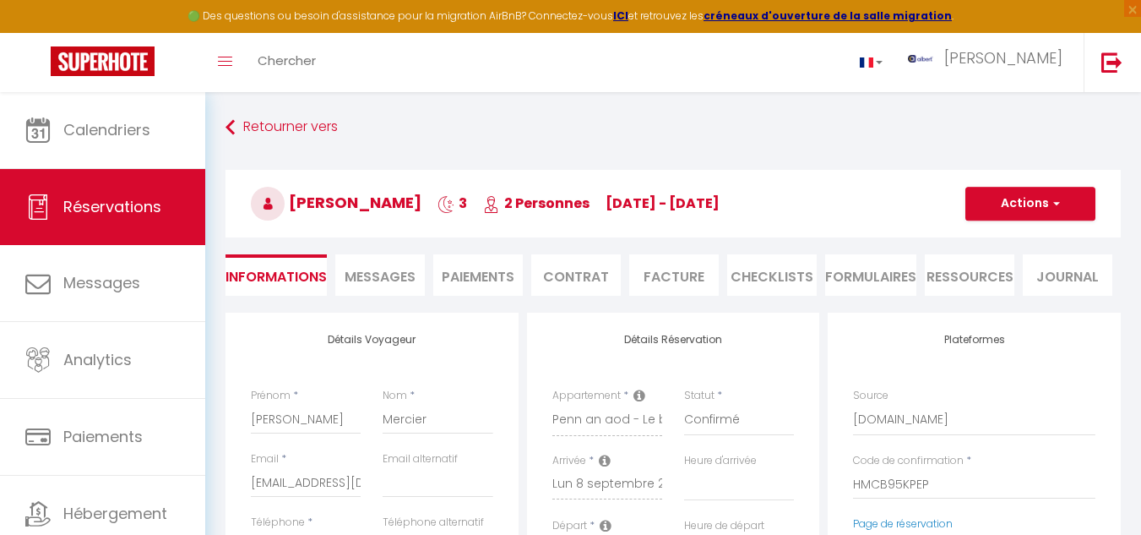
select select
checkbox input "false"
select select
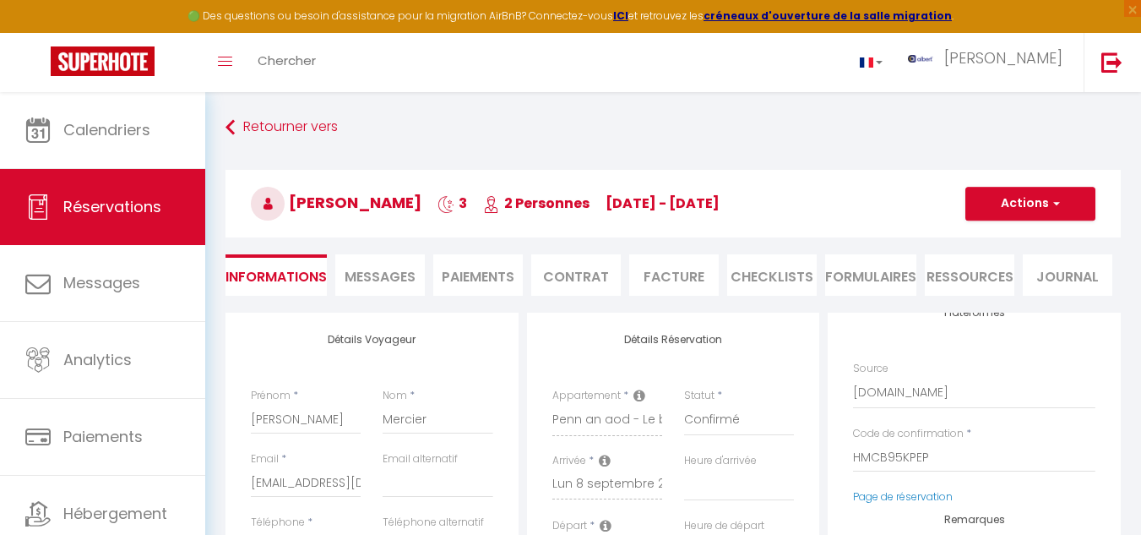
scroll to position [41, 0]
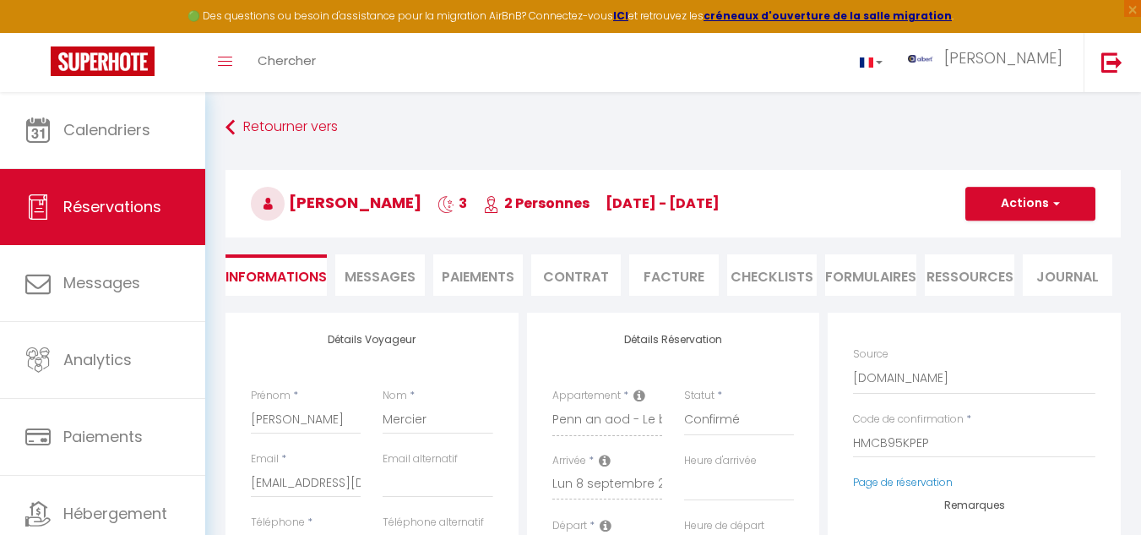
click at [398, 275] on span "Messages" at bounding box center [380, 276] width 71 height 19
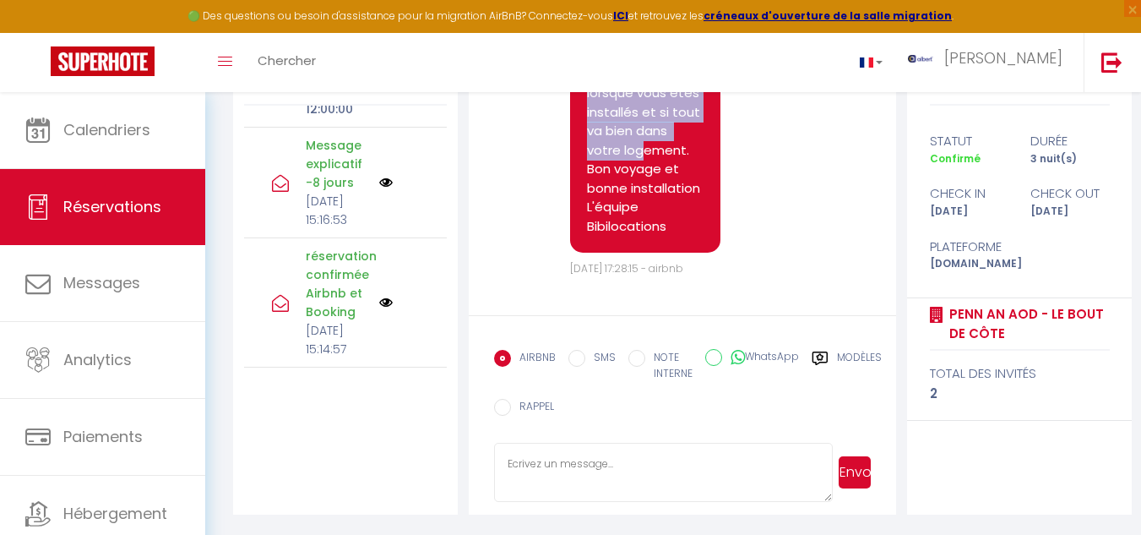
scroll to position [4876, 0]
drag, startPoint x: 589, startPoint y: 123, endPoint x: 707, endPoint y: 224, distance: 155.2
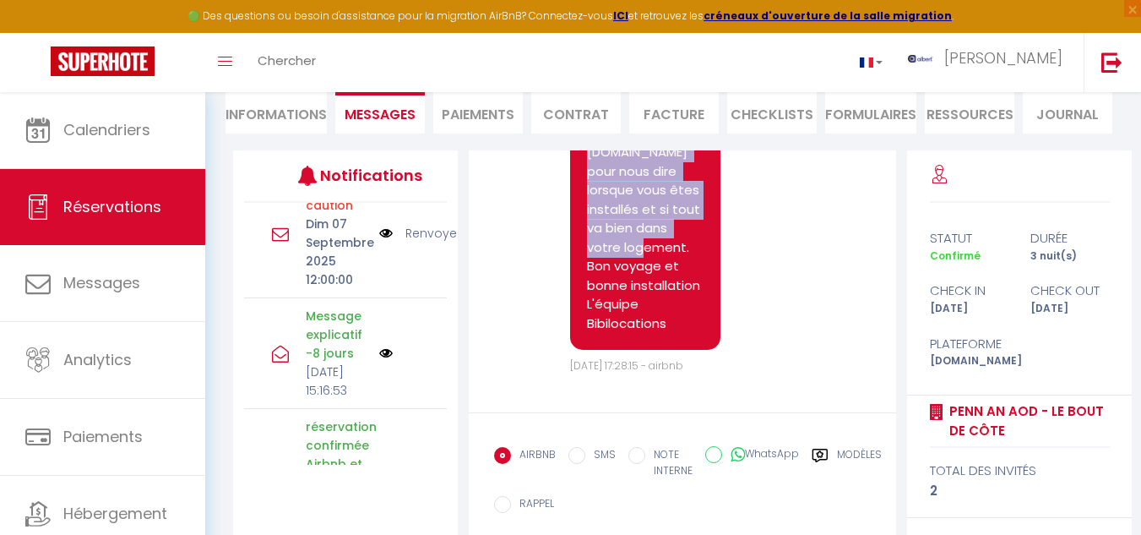
scroll to position [0, 0]
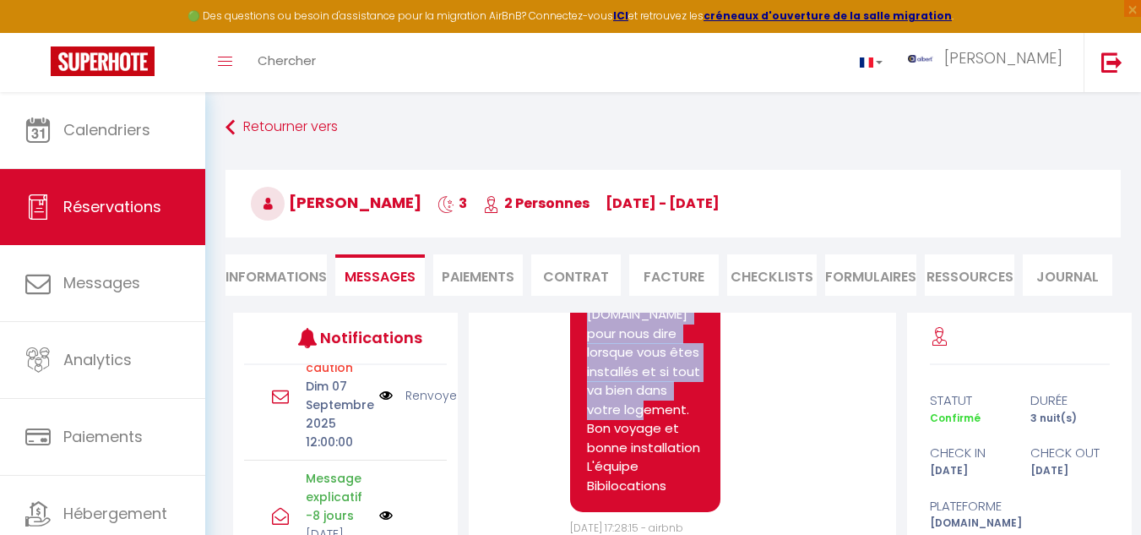
drag, startPoint x: 295, startPoint y: 198, endPoint x: 428, endPoint y: 201, distance: 133.5
click at [430, 202] on h3 "Nicolas Mercier 3 2 Personnes lu 08 Sep - je 11 Sep" at bounding box center [674, 204] width 896 height 68
copy span "Nicolas Mercier"
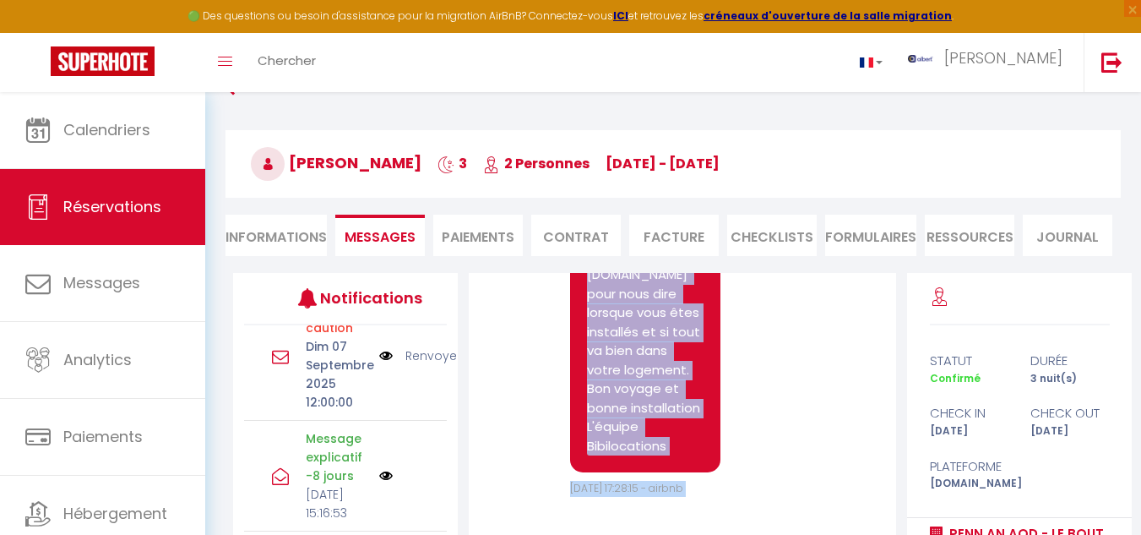
scroll to position [259, 0]
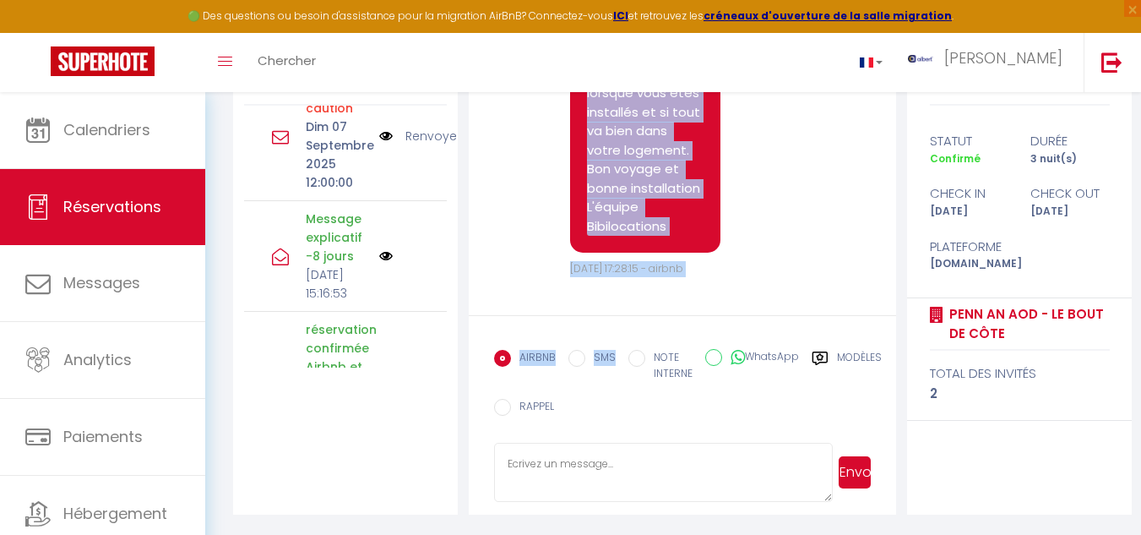
drag, startPoint x: 589, startPoint y: 389, endPoint x: 679, endPoint y: 237, distance: 176.9
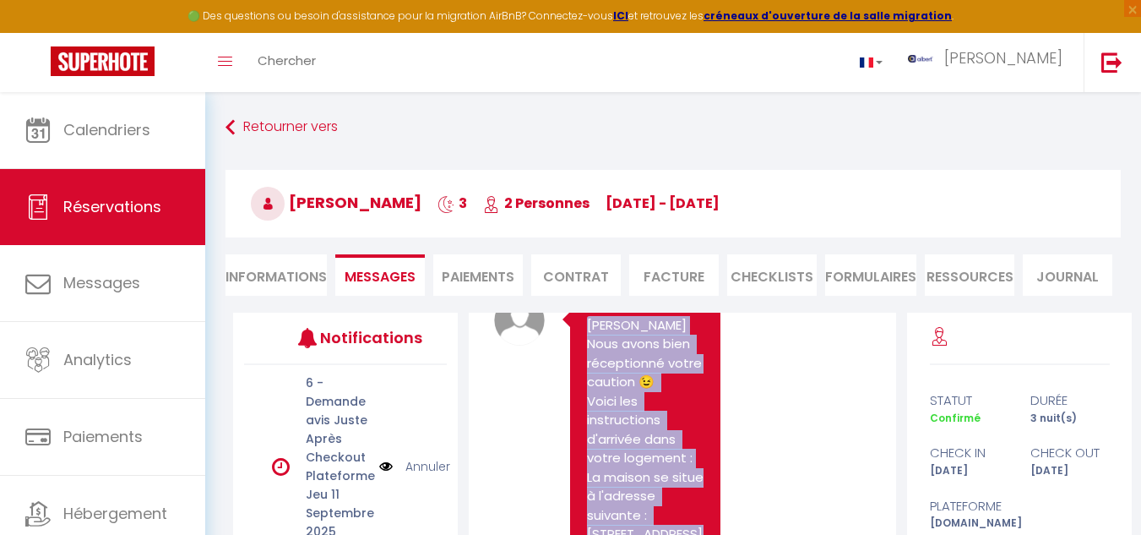
scroll to position [3017, 0]
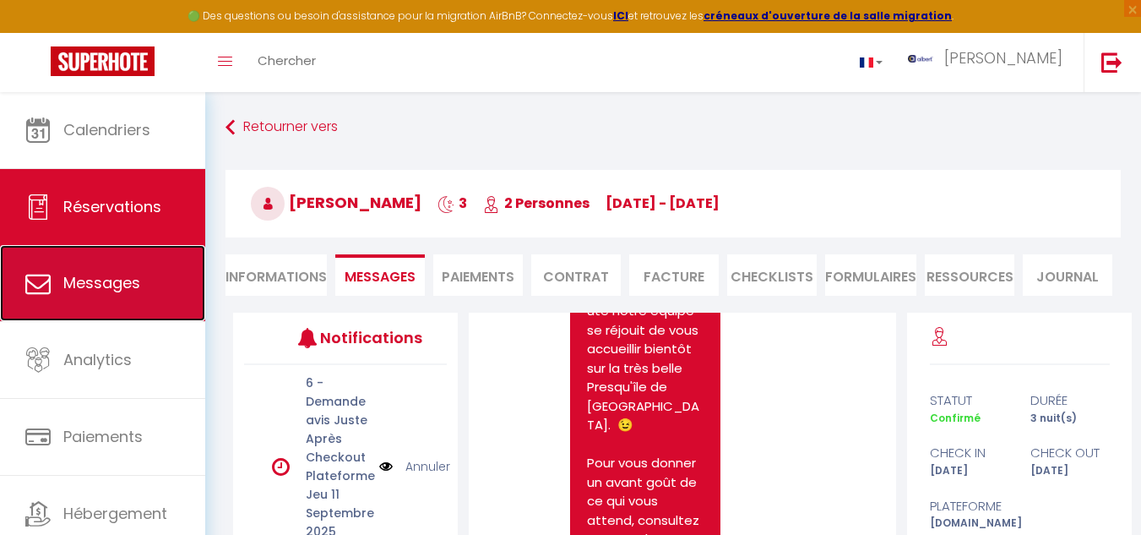
click at [107, 270] on link "Messages" at bounding box center [102, 283] width 205 height 76
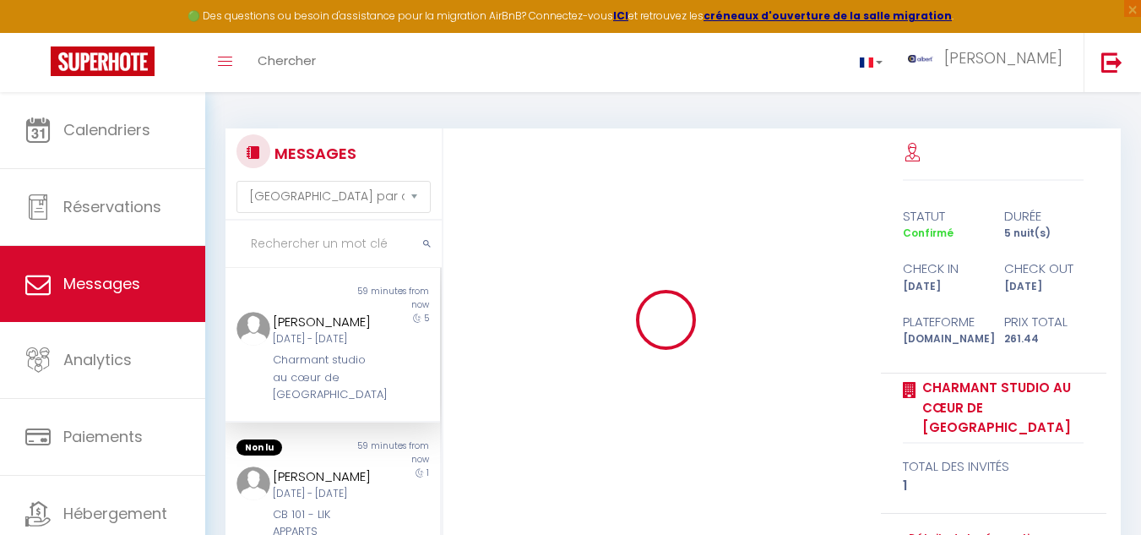
click at [270, 245] on input "text" at bounding box center [334, 244] width 216 height 47
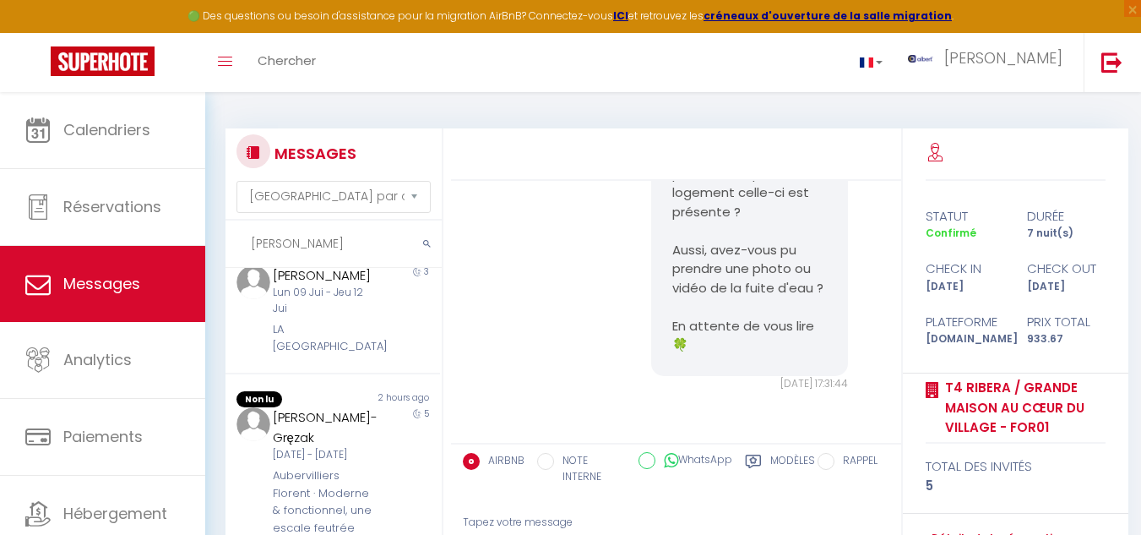
scroll to position [929, 0]
click at [387, 212] on div "4" at bounding box center [414, 166] width 54 height 92
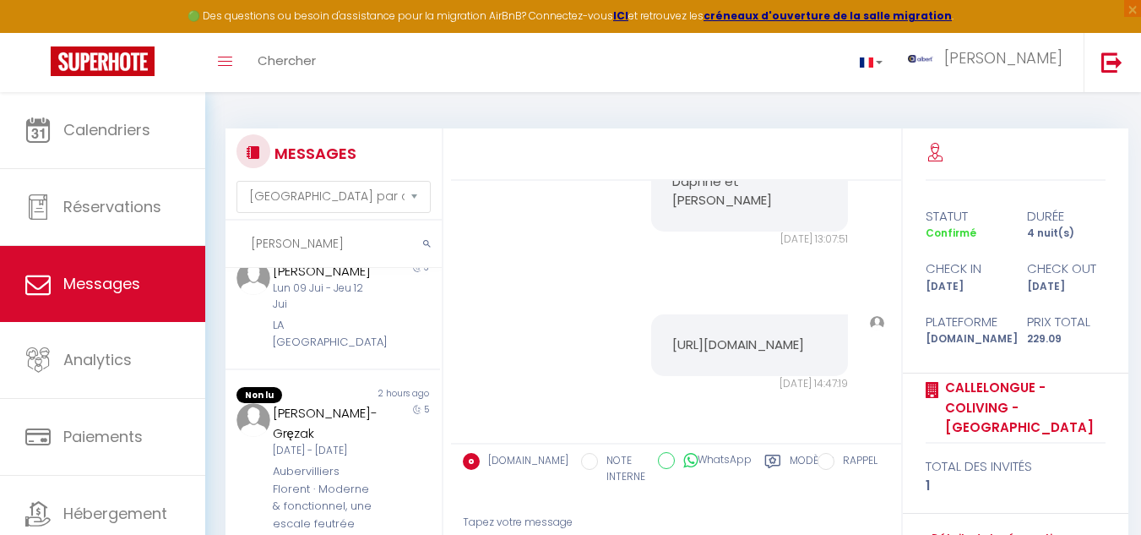
scroll to position [1853, 0]
drag, startPoint x: 267, startPoint y: 338, endPoint x: 316, endPoint y: 363, distance: 55.2
click at [316, 212] on div "Bernard Cyril Lun 08 Sep - Ven 12 Sep Callelongue - Coliving - Mas des Sous Boi…" at bounding box center [323, 166] width 125 height 92
click at [552, 297] on div "https://superhote.com/applink/booking/Sp0V0f3Vzz/welcome Lun 08 Sep. 2025 - 14:…" at bounding box center [676, 353] width 439 height 144
drag, startPoint x: 657, startPoint y: 306, endPoint x: 783, endPoint y: 346, distance: 132.0
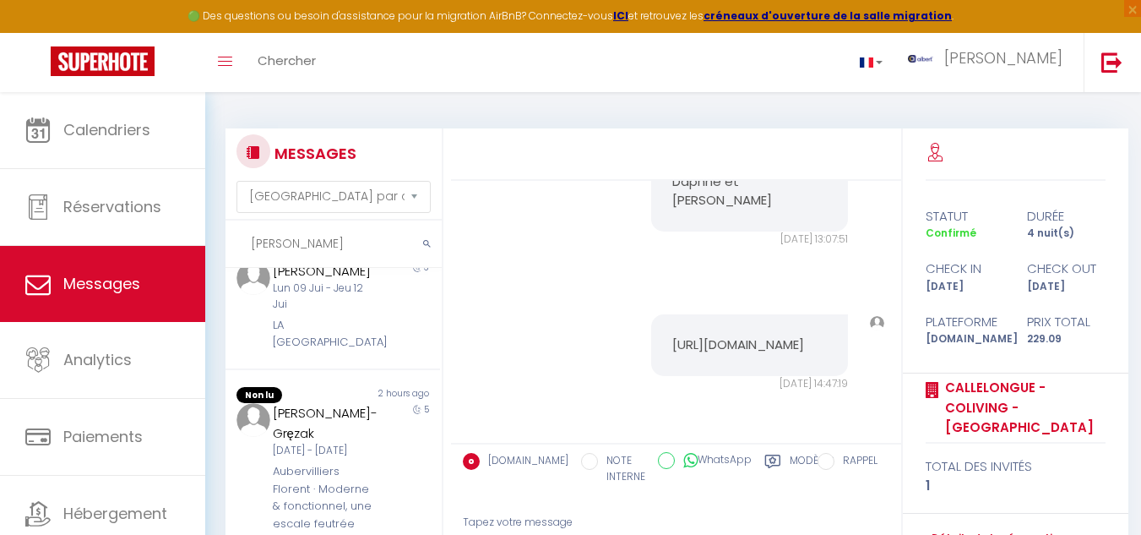
click at [783, 346] on div "https://superhote.com/applink/booking/Sp0V0f3Vzz/welcome" at bounding box center [749, 345] width 197 height 62
drag, startPoint x: 783, startPoint y: 346, endPoint x: 662, endPoint y: 256, distance: 151.1
click at [645, 281] on div "https://superhote.com/applink/booking/Sp0V0f3Vzz/welcome Lun 08 Sep. 2025 - 14:…" at bounding box center [676, 353] width 439 height 144
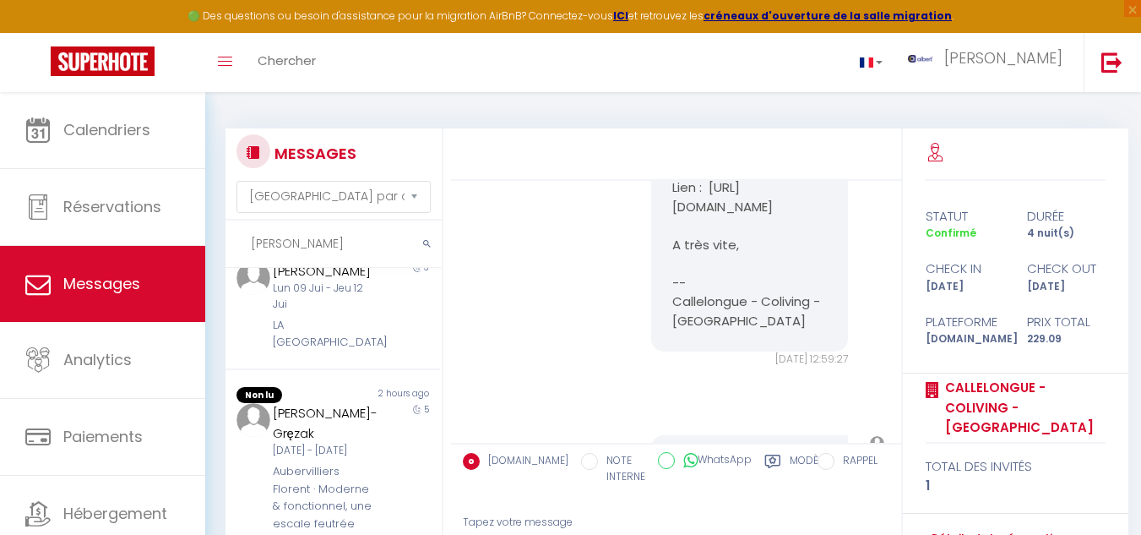
scroll to position [676, 0]
drag, startPoint x: 663, startPoint y: 260, endPoint x: 797, endPoint y: 294, distance: 137.7
click at [796, 294] on div "Bonjour, Nous vous invitons à cliquer sur le lien ci-dessous pour effectuer le …" at bounding box center [749, 82] width 197 height 537
click at [770, 330] on pre "Bonjour, Nous vous invitons à cliquer sur le lien ci-dessous pour effectuer le …" at bounding box center [750, 82] width 155 height 494
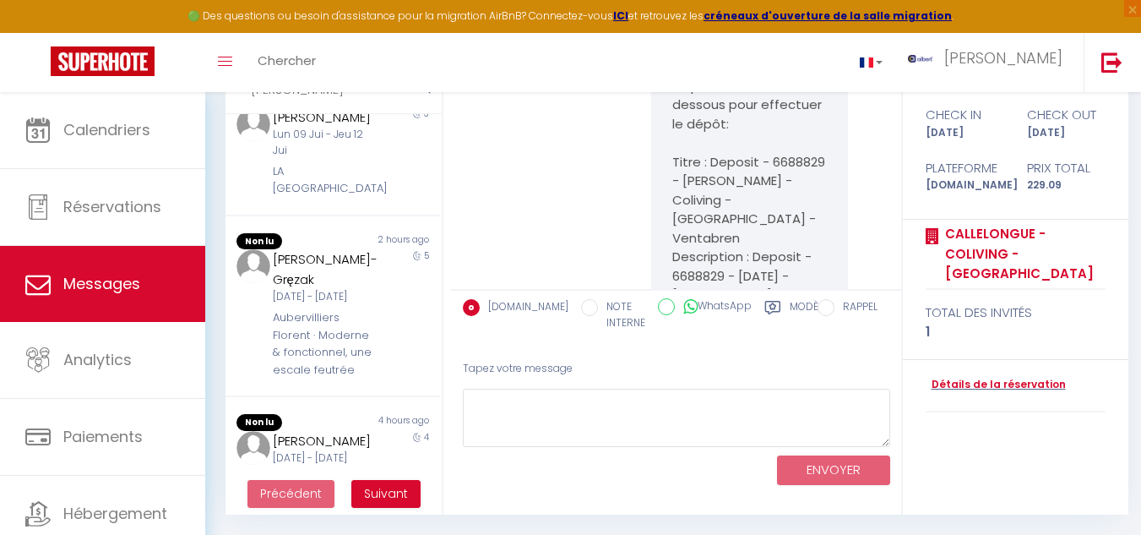
scroll to position [253, 0]
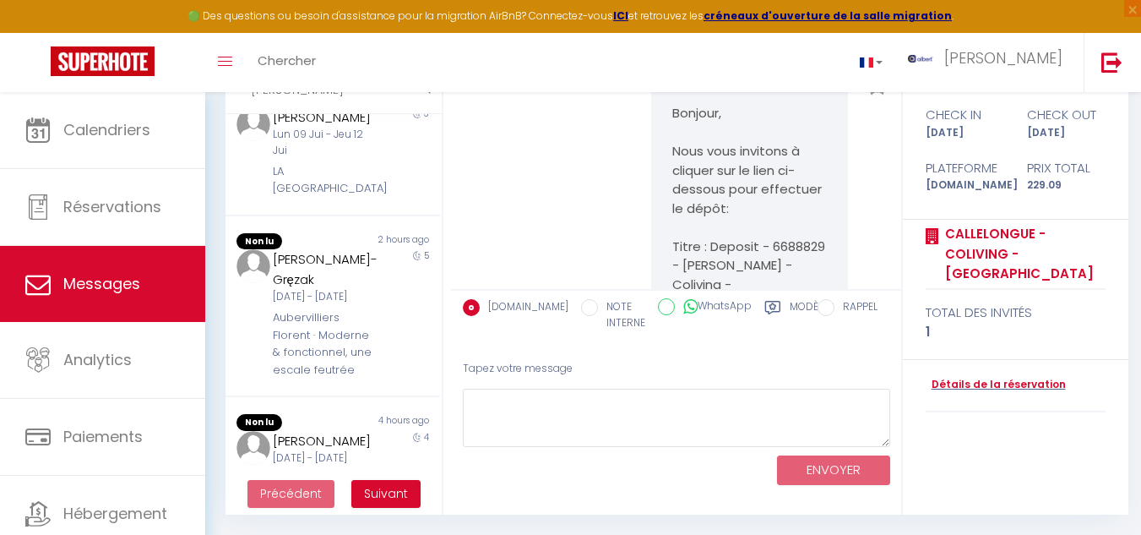
drag, startPoint x: 664, startPoint y: 168, endPoint x: 746, endPoint y: 236, distance: 106.2
click at [756, 237] on div "Bonjour, Nous vous invitons à cliquer sur le lien ci-dessous pour effectuer le …" at bounding box center [749, 351] width 197 height 537
click at [542, 150] on div "Bonjour, Nous vous invitons à cliquer sur le lien ci-dessous pour effectuer le …" at bounding box center [676, 359] width 439 height 620
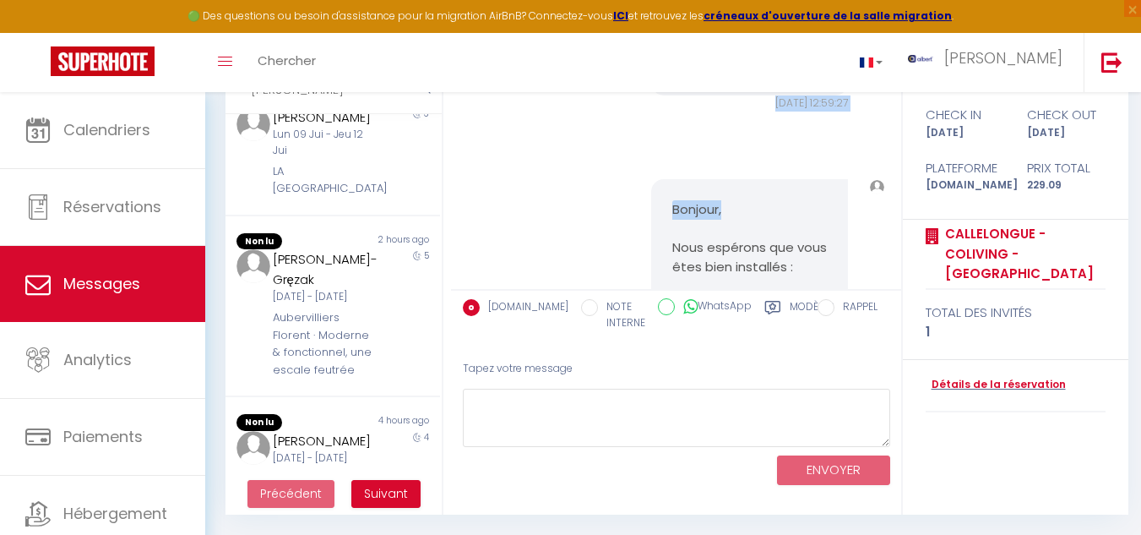
scroll to position [796, 0]
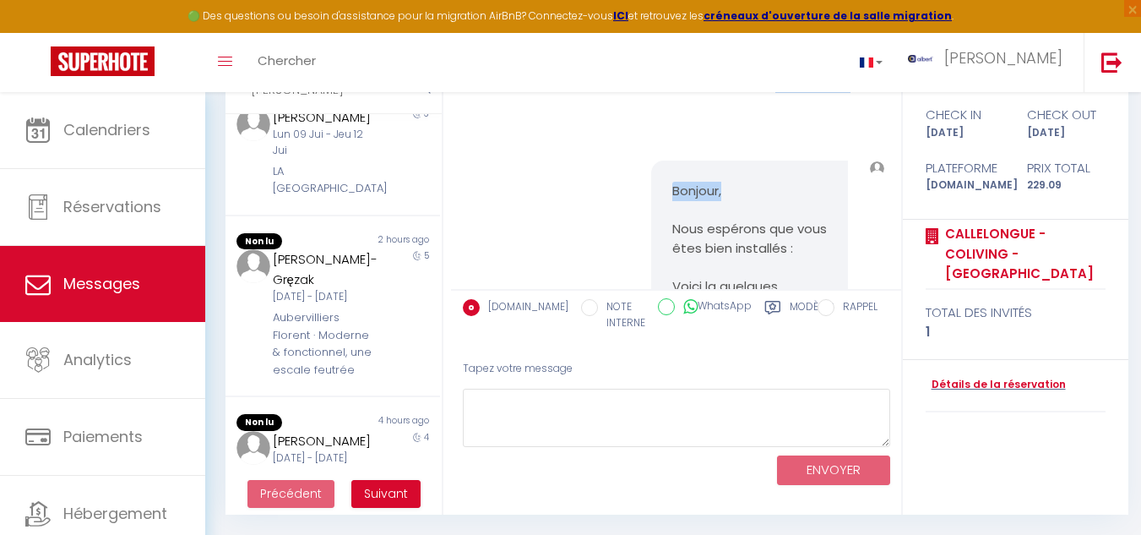
drag, startPoint x: 716, startPoint y: 182, endPoint x: 831, endPoint y: 161, distance: 116.0
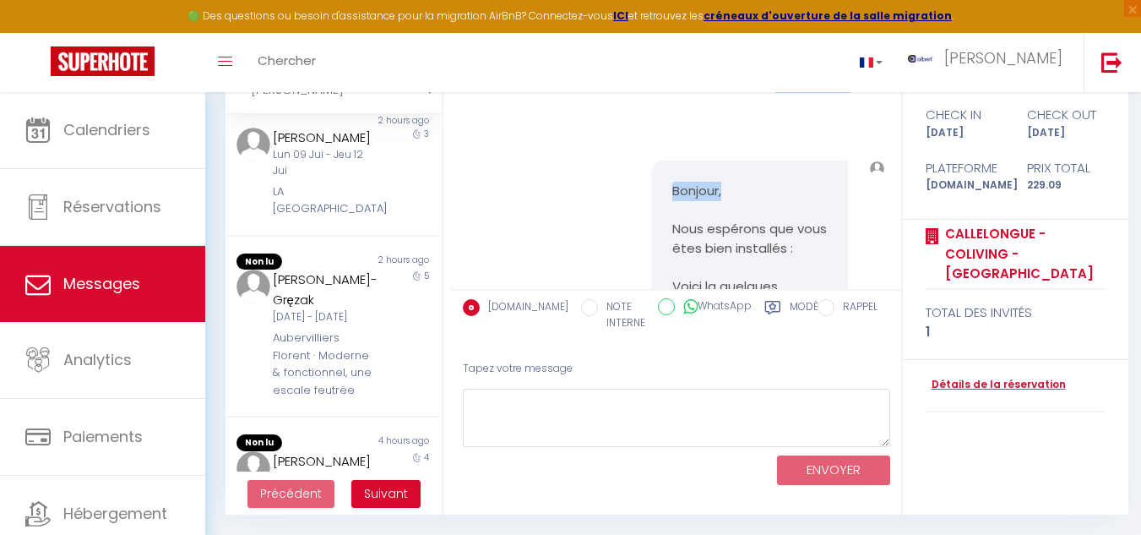
scroll to position [907, 0]
drag, startPoint x: 266, startPoint y: 128, endPoint x: 362, endPoint y: 162, distance: 101.6
click at [362, 80] on div "Bernard Cyril Lun 08 Sep - Ven 12 Sep Callelongue - Coliving - Mas des Sous Boi…" at bounding box center [323, 34] width 125 height 92
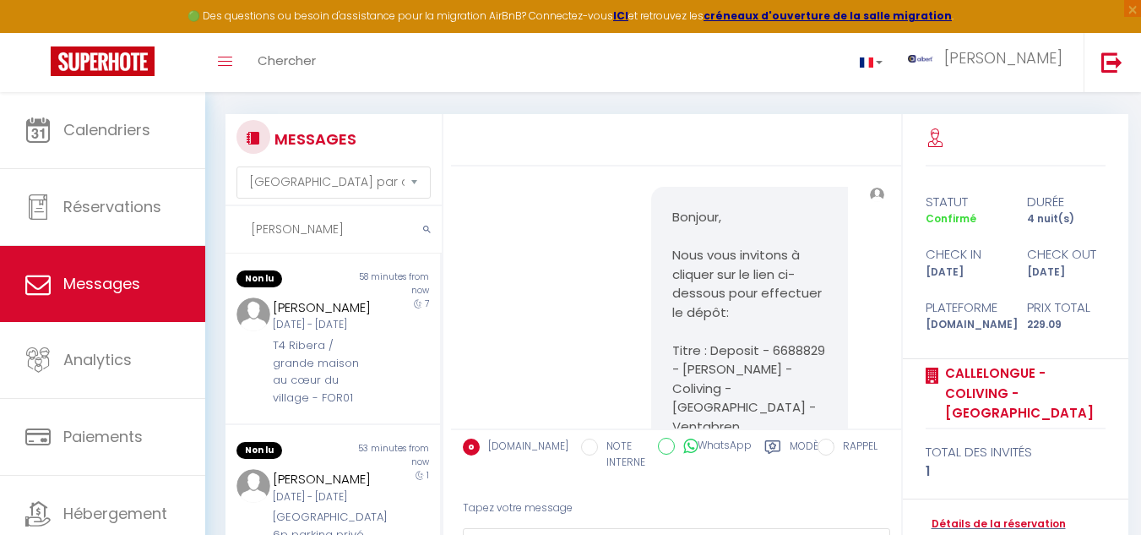
scroll to position [0, 0]
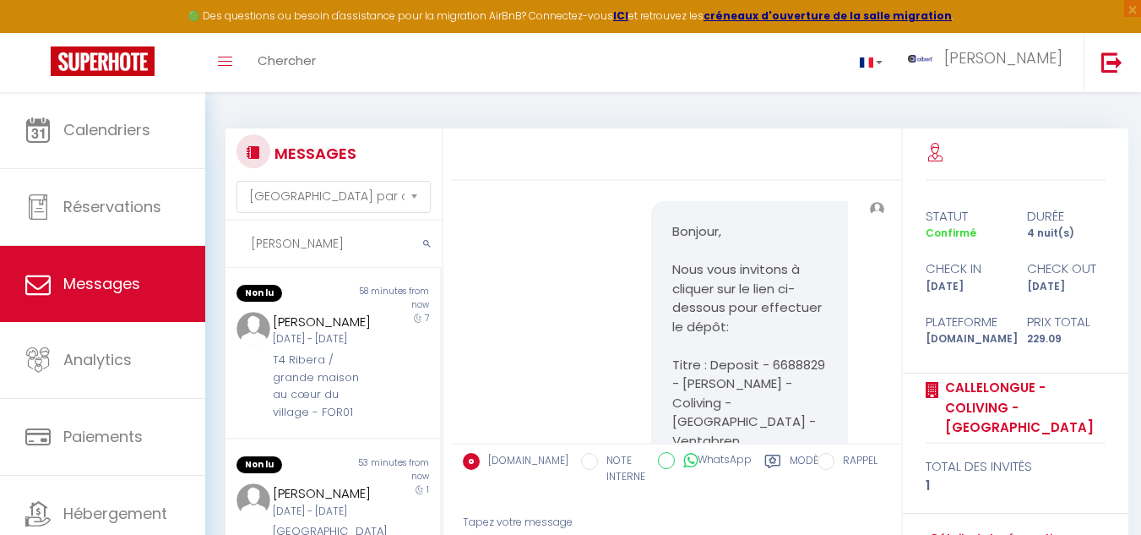
click at [314, 250] on input "bernard" at bounding box center [334, 244] width 216 height 47
type input "b"
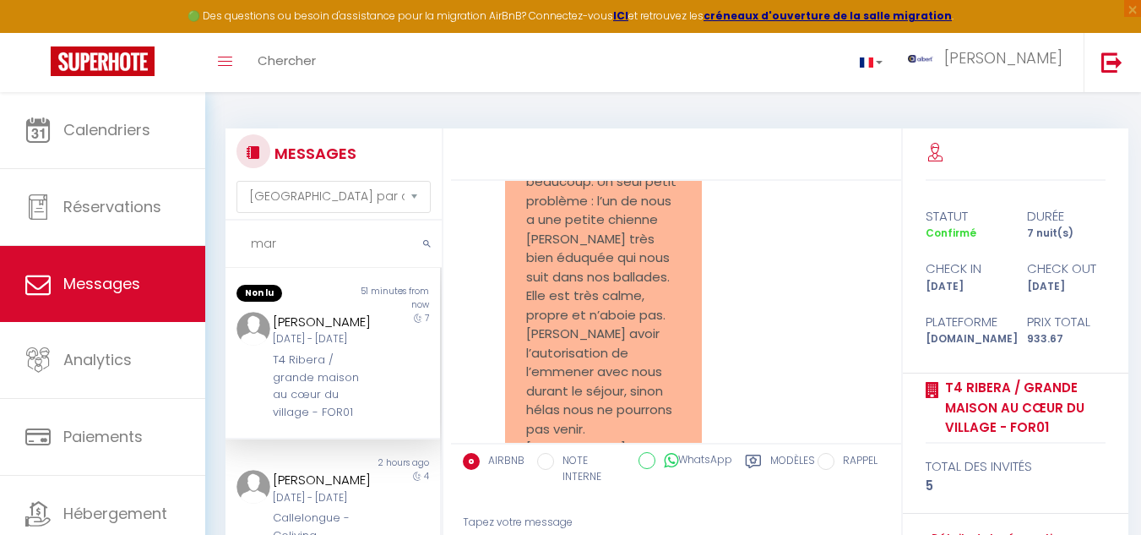
scroll to position [8392, 0]
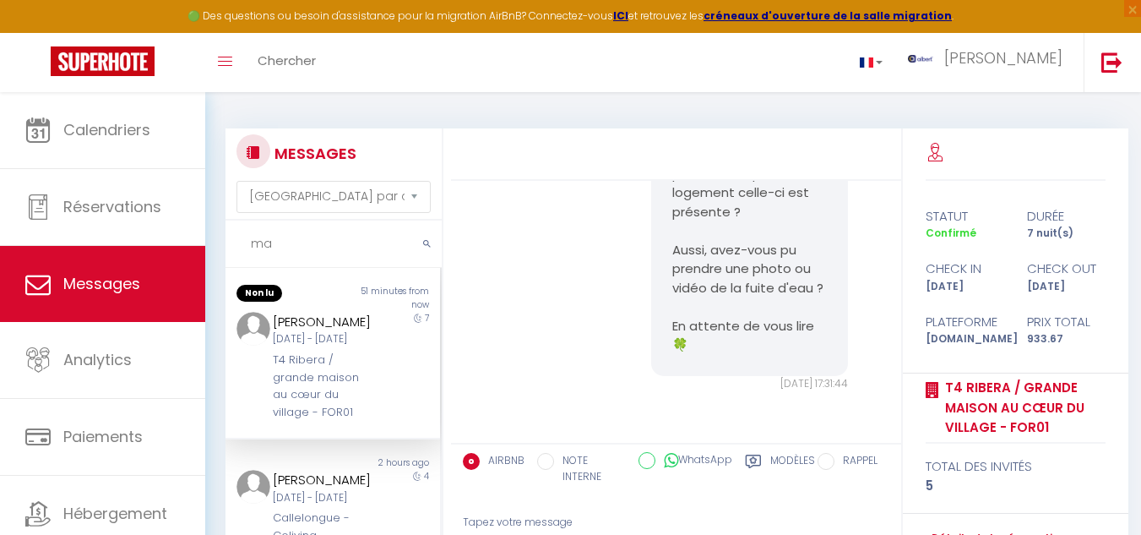
type input "m"
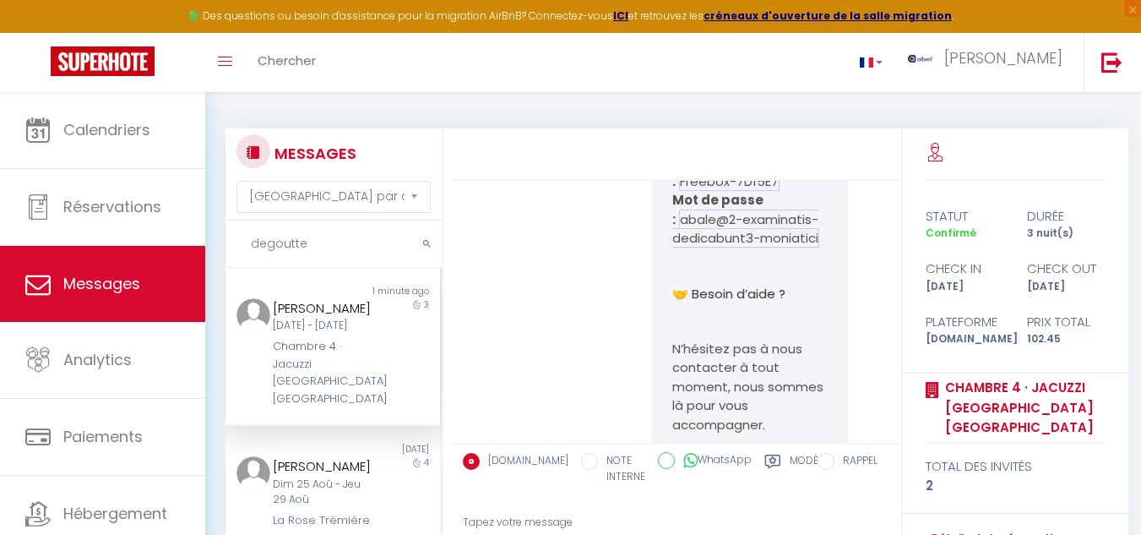
scroll to position [6713, 0]
type input "degoutte"
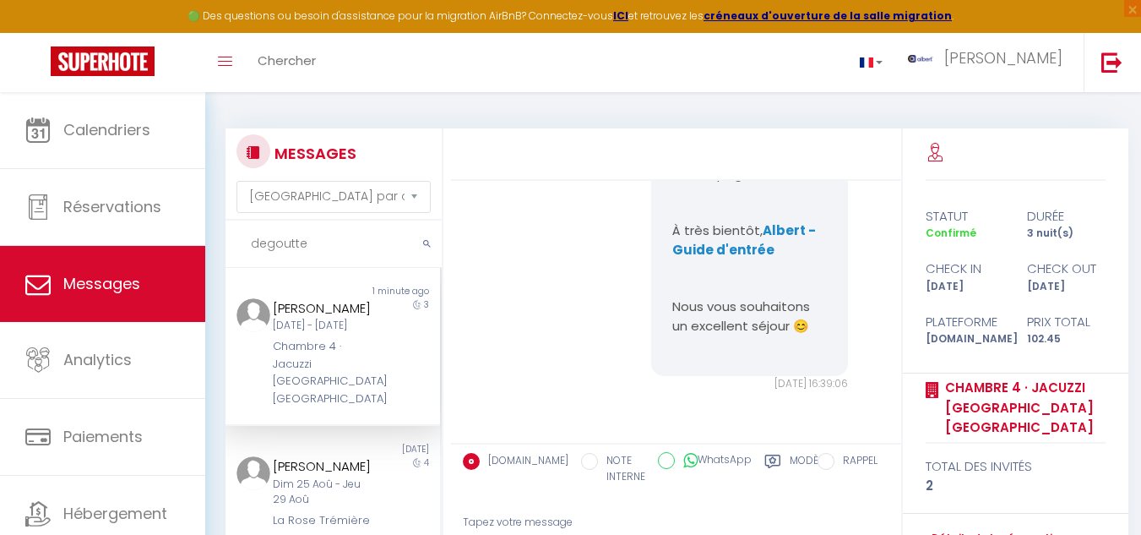
scroll to position [7389, 0]
drag, startPoint x: 658, startPoint y: 245, endPoint x: 818, endPoint y: 261, distance: 160.5
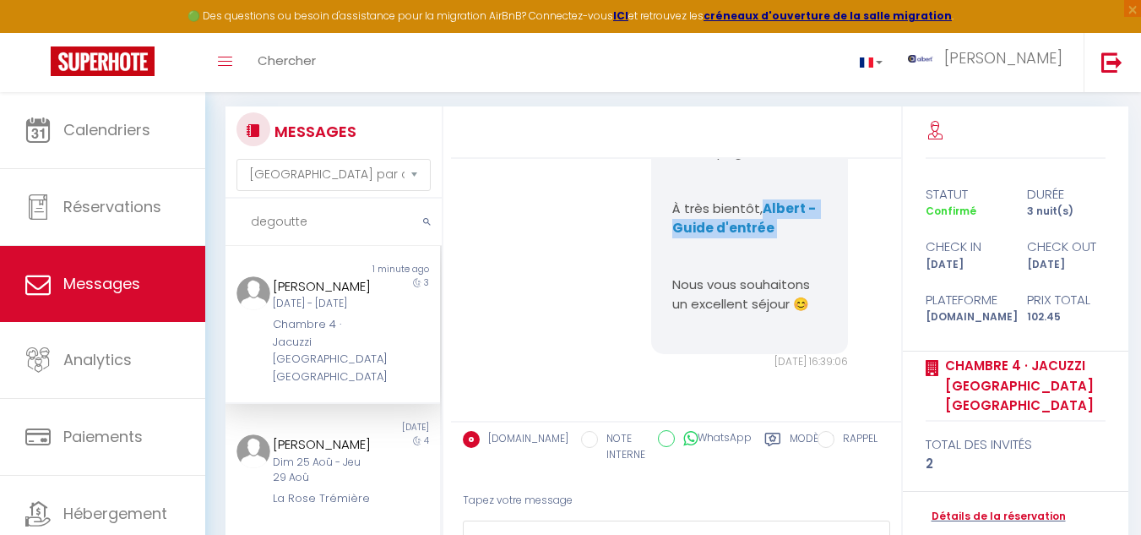
scroll to position [0, 0]
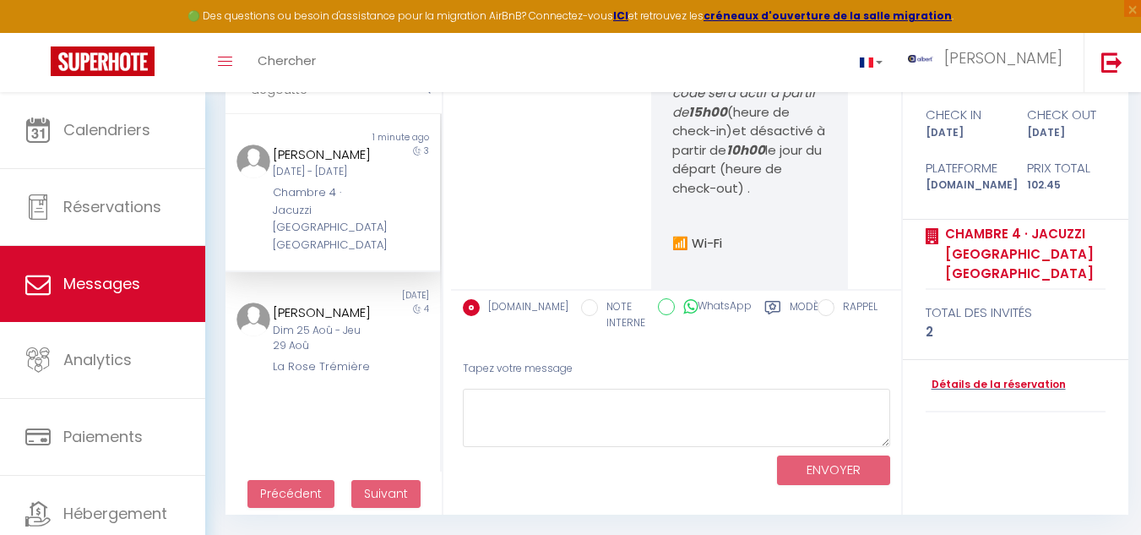
scroll to position [6375, 0]
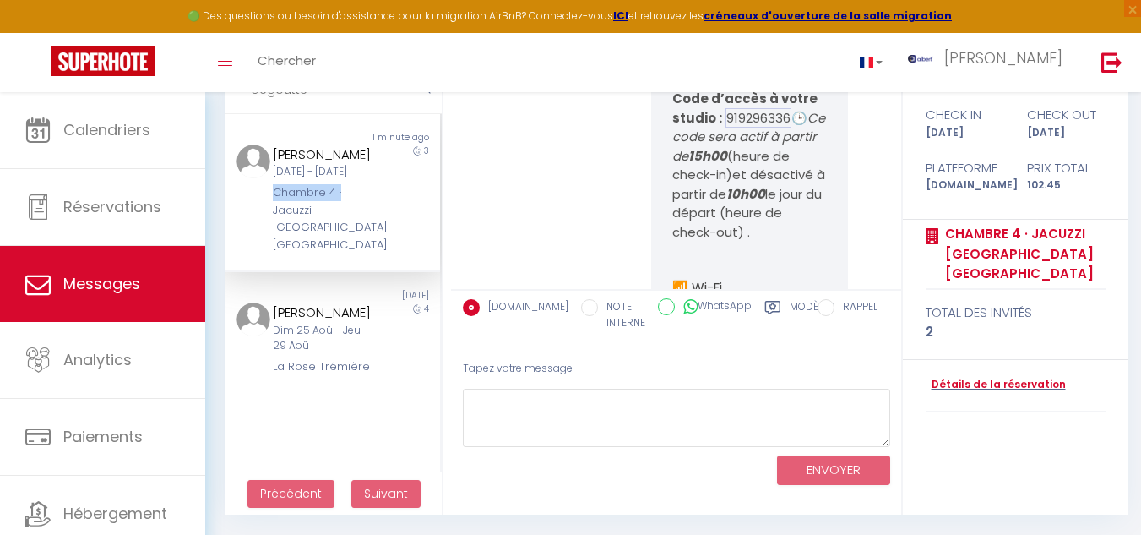
drag, startPoint x: 261, startPoint y: 232, endPoint x: 348, endPoint y: 235, distance: 87.1
click at [348, 235] on div "Degoutte Marlene Lun 08 Sep - Jeu 11 Sep Chambre 4 · Jacuzzi Terrasse Centre Na…" at bounding box center [323, 198] width 125 height 109
click at [357, 222] on div "Chambre 4 · Jacuzzi Terrasse Centre Narbonne" at bounding box center [324, 218] width 103 height 69
drag, startPoint x: 275, startPoint y: 226, endPoint x: 382, endPoint y: 271, distance: 116.3
click at [382, 253] on div "Degoutte Marlene Lun 08 Sep - Jeu 11 Sep Chambre 4 · Jacuzzi Terrasse Centre Na…" at bounding box center [333, 198] width 215 height 109
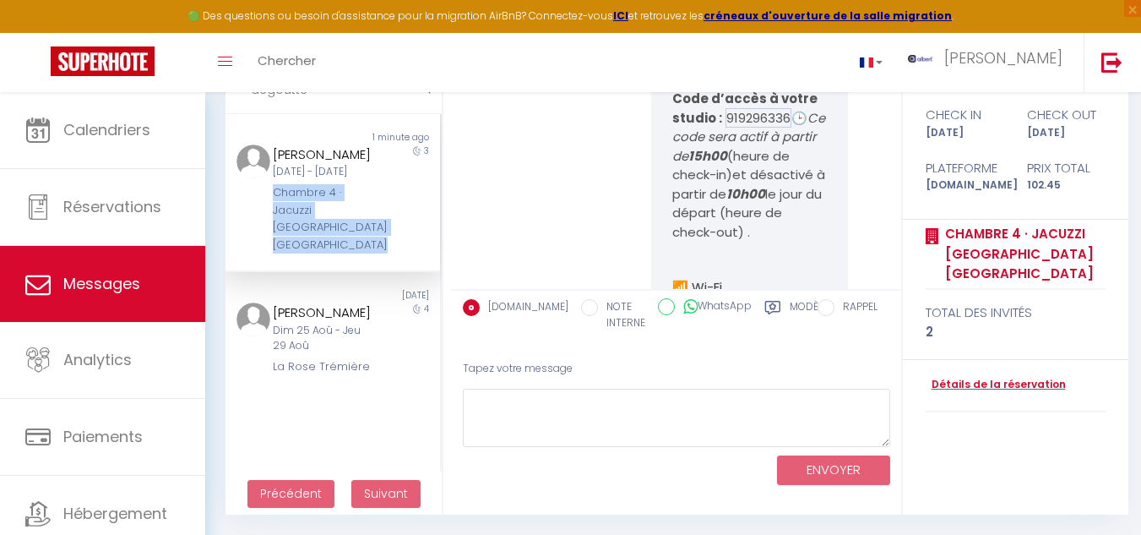
drag, startPoint x: 522, startPoint y: 205, endPoint x: 777, endPoint y: 242, distance: 257.9
click at [522, 204] on div "🎉 Bienvenue au 1 rue du Luxembourg Votre studio porte le numéro 4 . Nous sommes…" at bounding box center [676, 213] width 439 height 1285
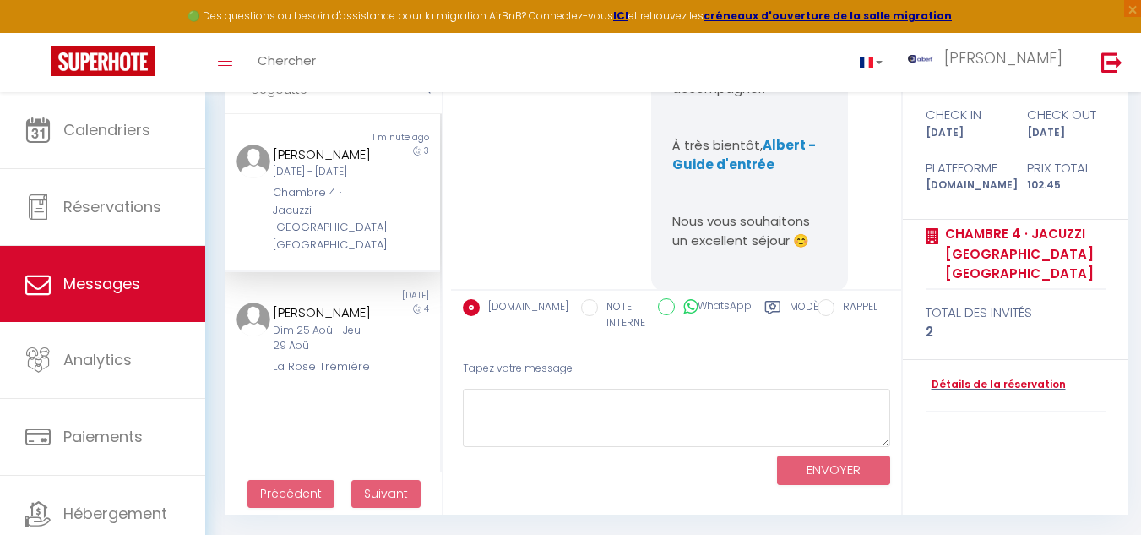
scroll to position [6966, 0]
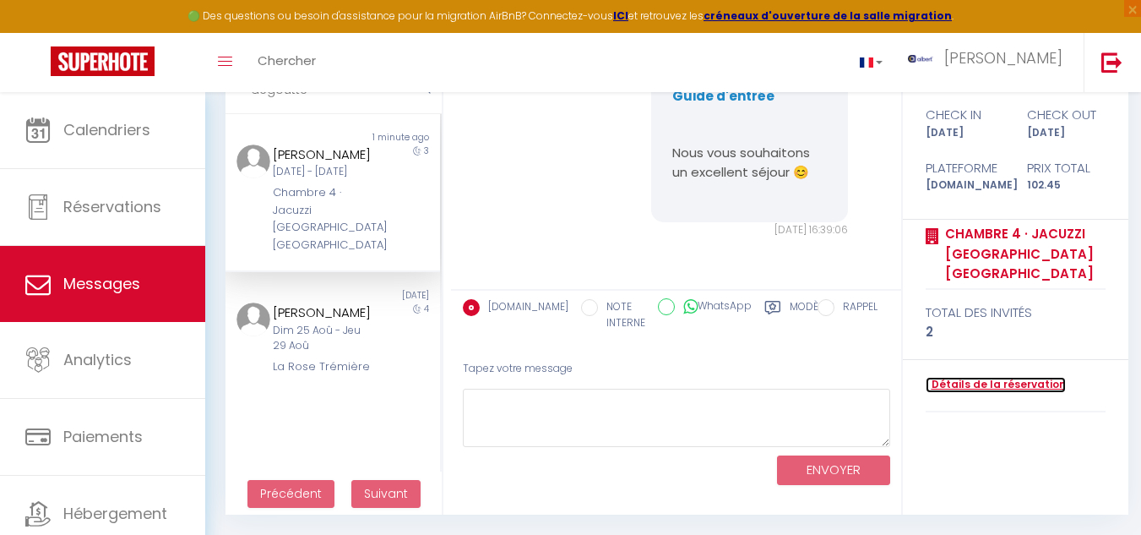
click at [985, 384] on link "Détails de la réservation" at bounding box center [996, 385] width 140 height 16
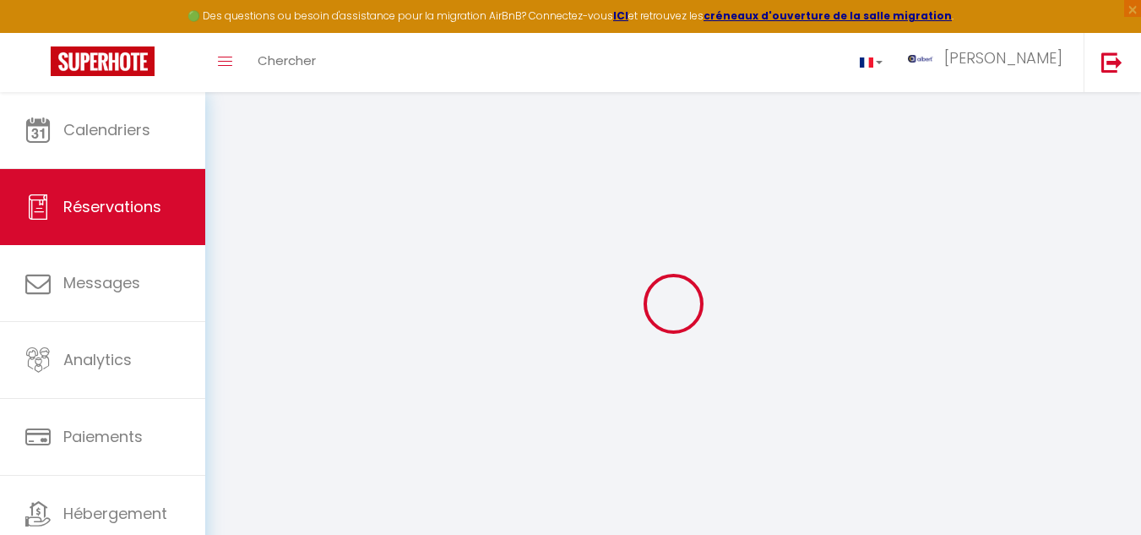
select select
checkbox input "false"
select select
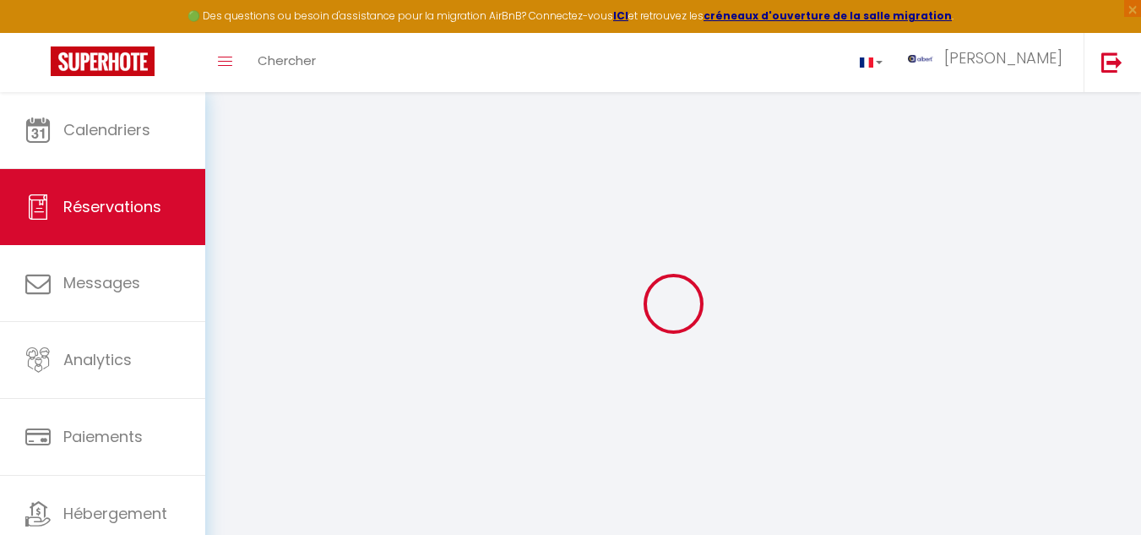
checkbox input "false"
select select
checkbox input "false"
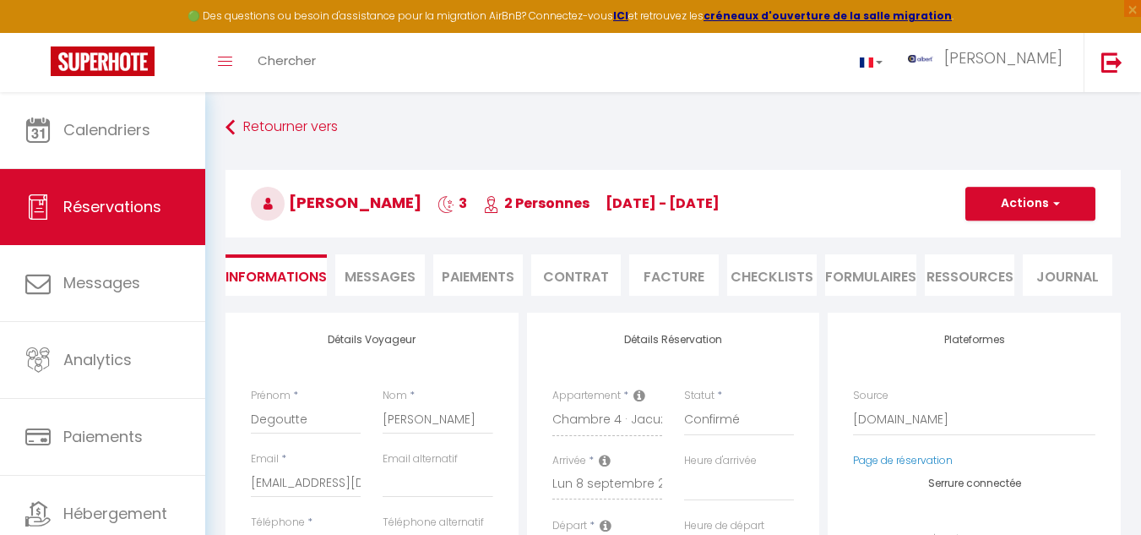
select select
checkbox input "false"
type textarea "** THIS RESERVATION HAS BEEN PRE-PAID ** BOOKING NOTE : Payment charge is EUR 1…"
type input "30"
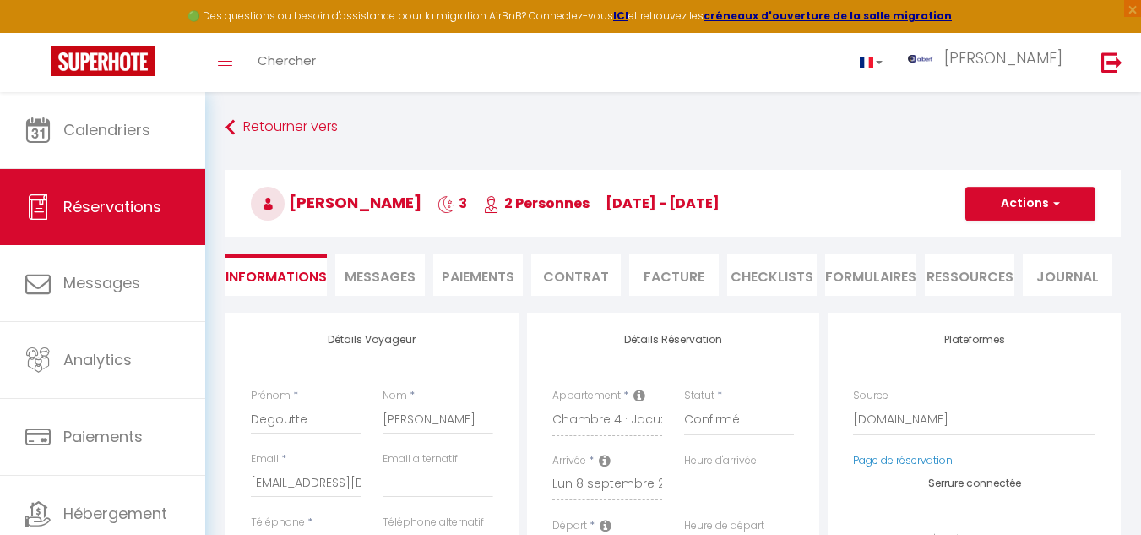
type input "3.45"
select select
checkbox input "false"
select select
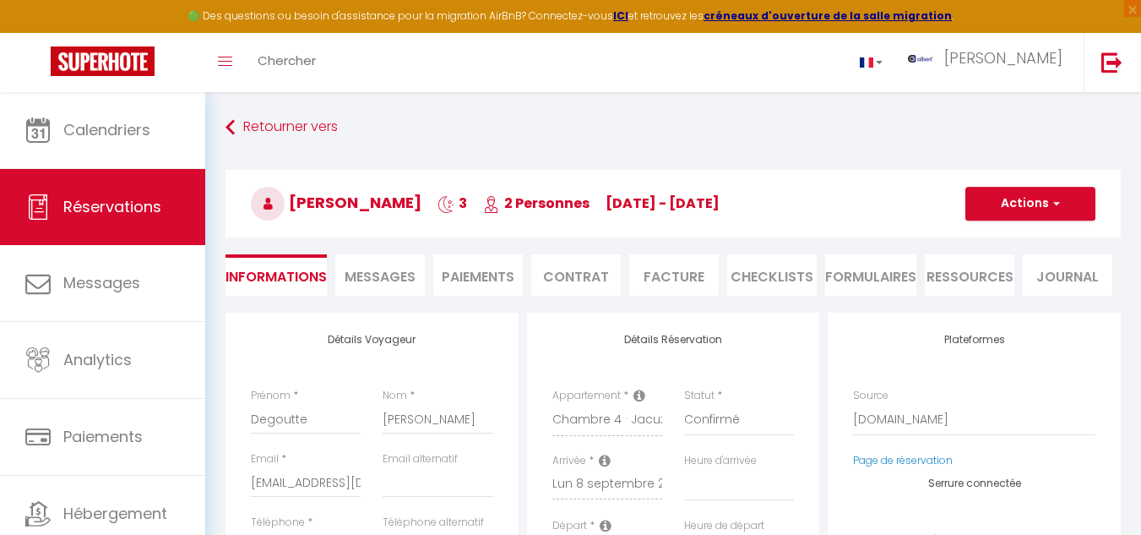
select select
click at [378, 275] on span "Messages" at bounding box center [380, 276] width 71 height 19
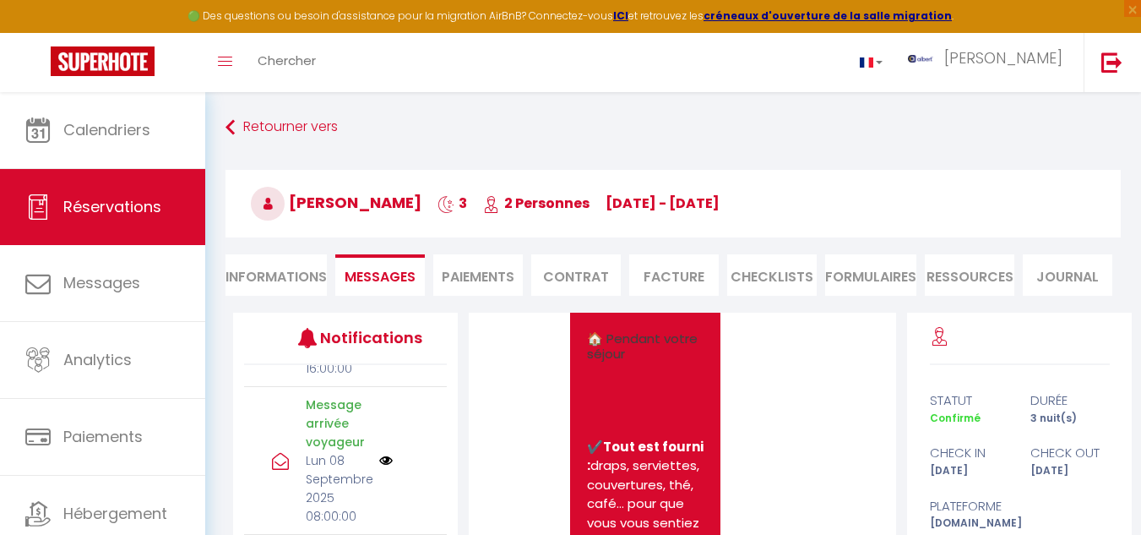
scroll to position [4140, 0]
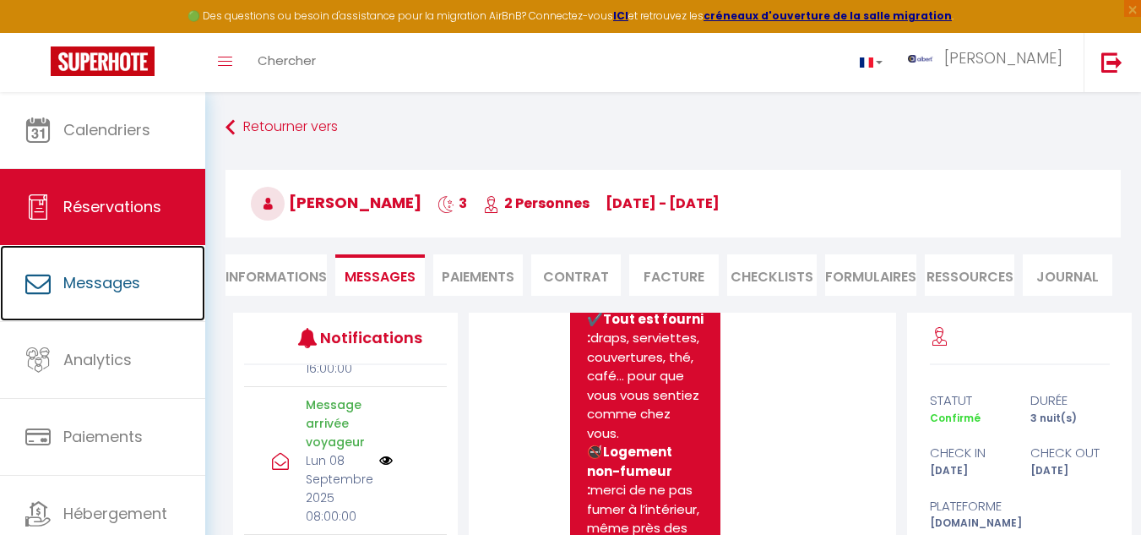
click at [76, 275] on span "Messages" at bounding box center [101, 282] width 77 height 21
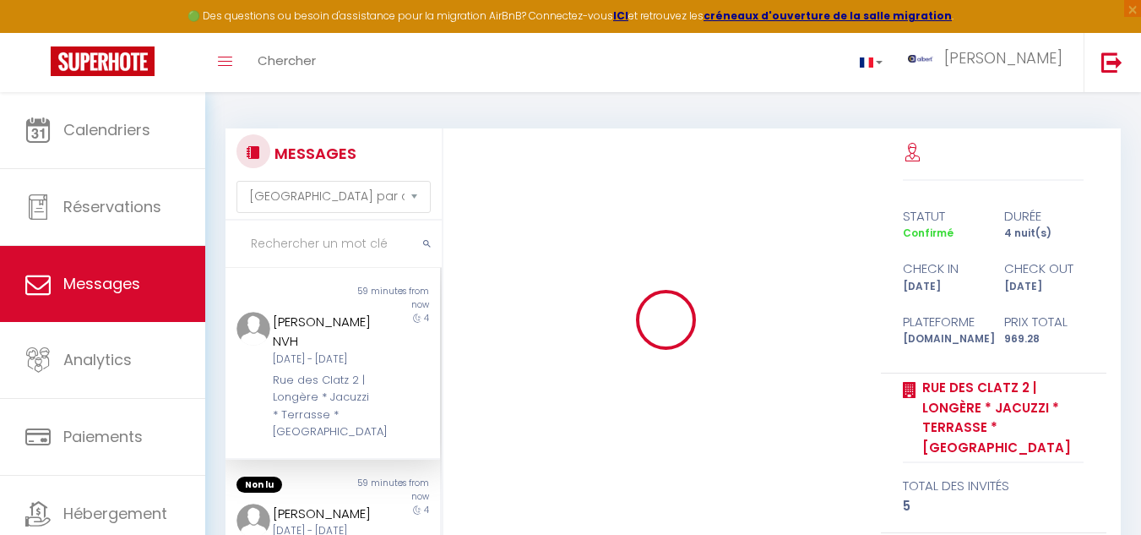
click at [283, 237] on input "text" at bounding box center [334, 244] width 216 height 47
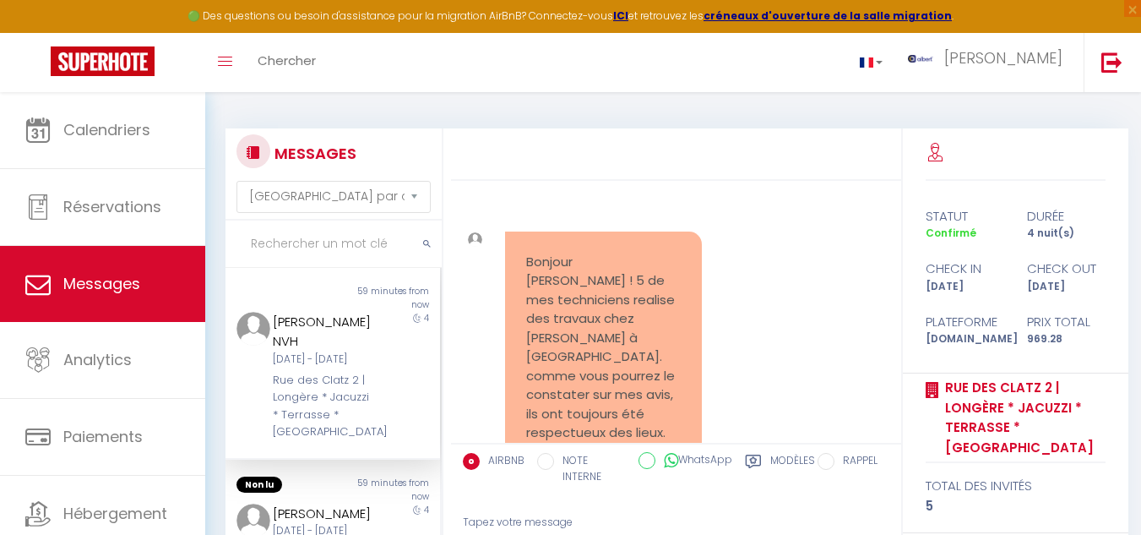
scroll to position [11006, 0]
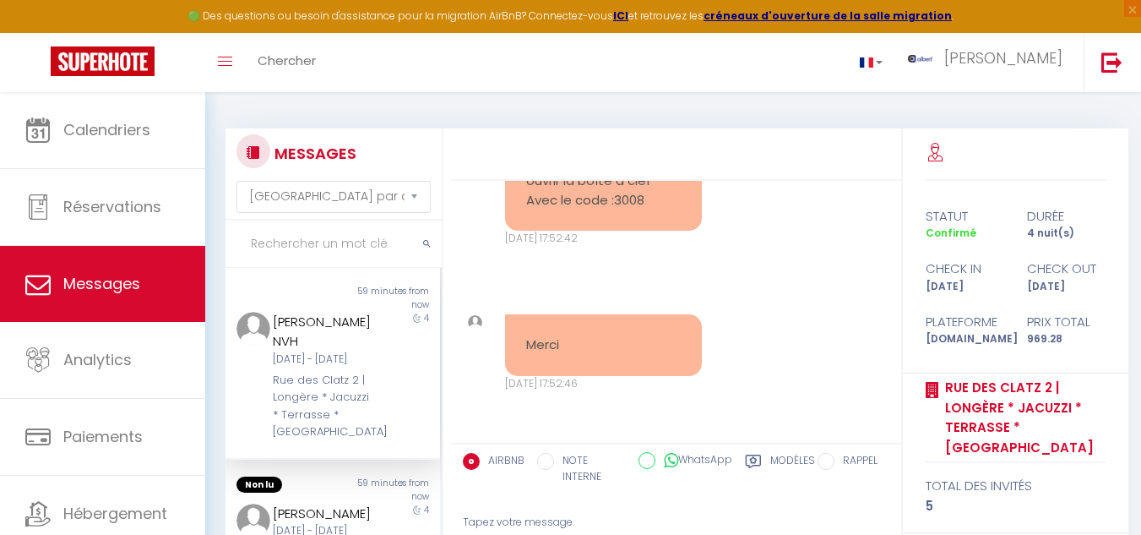
type input "f"
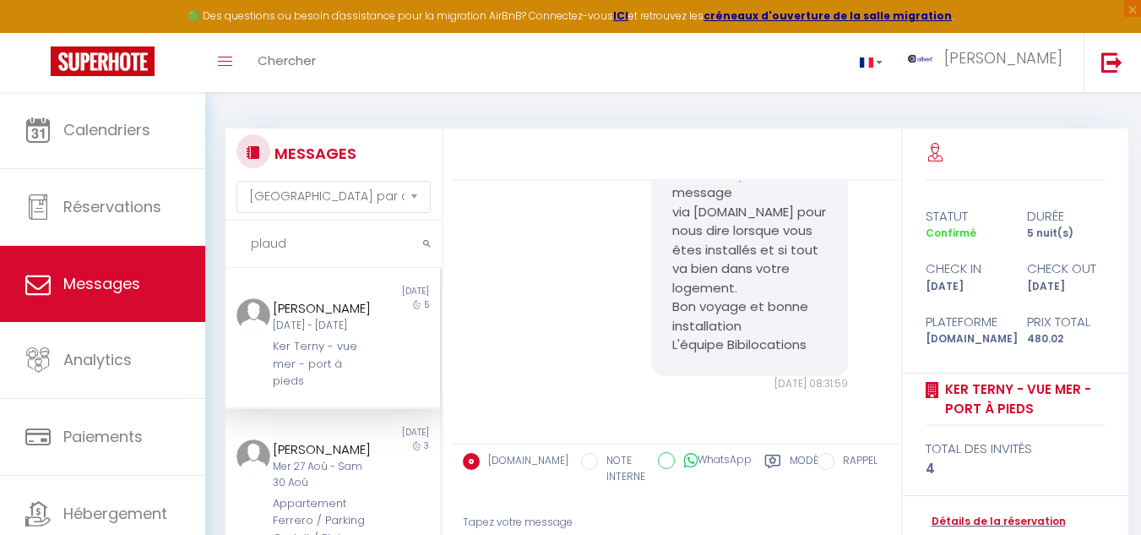
scroll to position [5899, 0]
click at [372, 368] on div "Denis Plaud Lun 08 Sep - Sam 13 Sep Ker Terny - vue mer - port à pieds" at bounding box center [323, 344] width 125 height 92
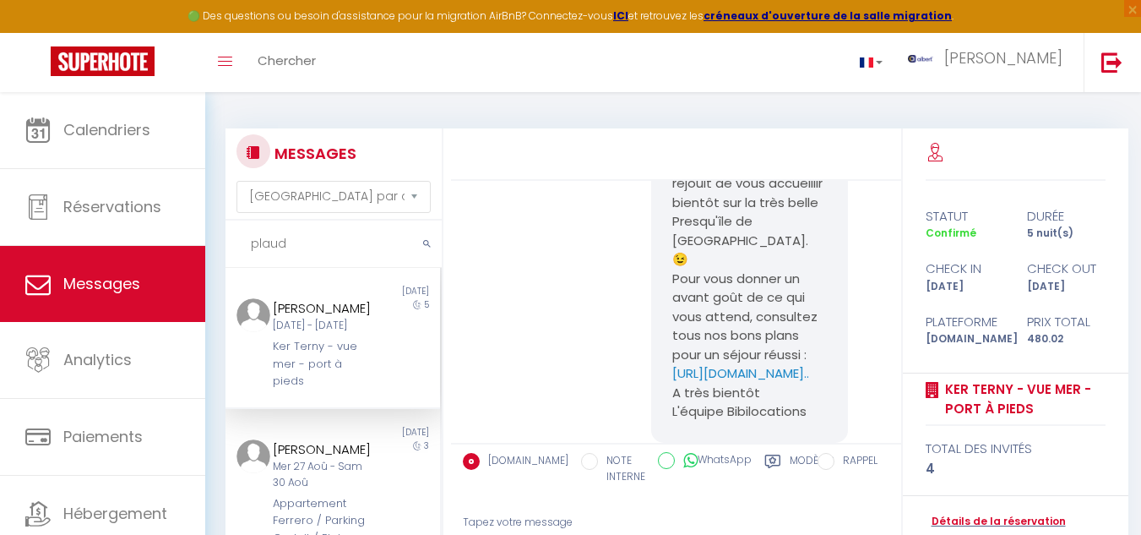
scroll to position [3195, 0]
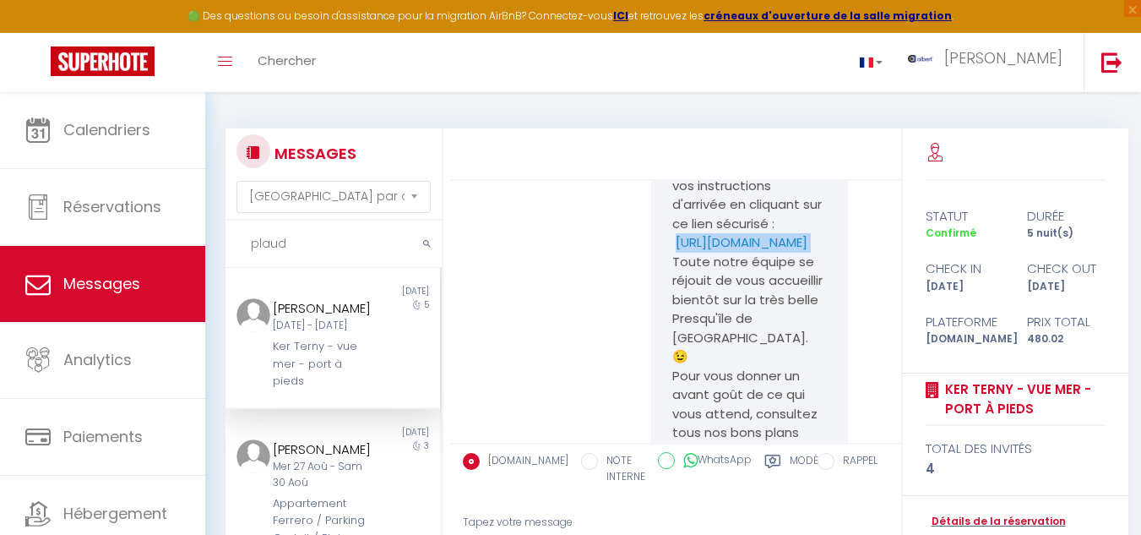
drag, startPoint x: 664, startPoint y: 369, endPoint x: 836, endPoint y: 395, distance: 174.2
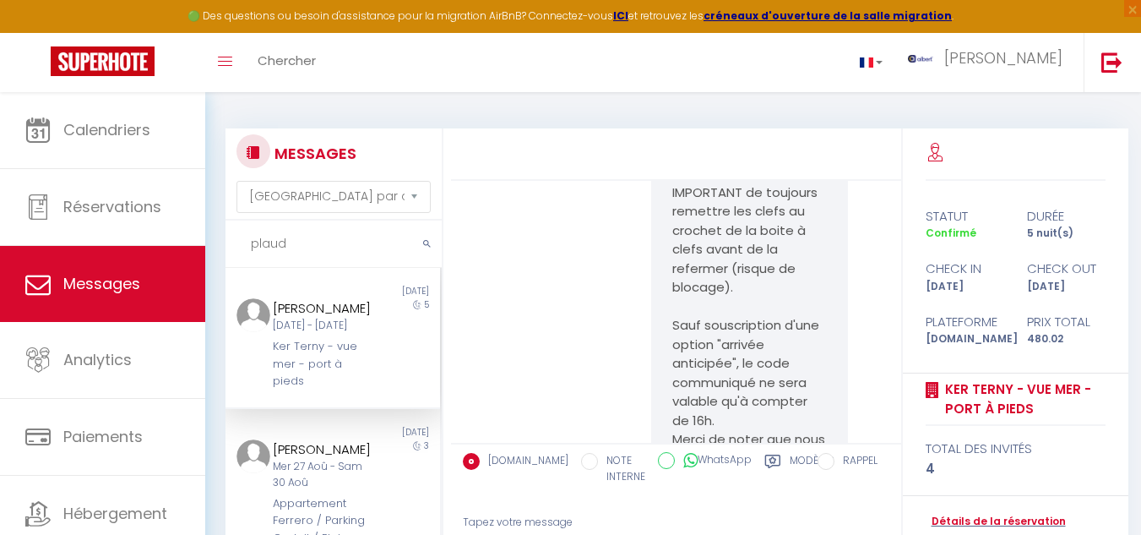
scroll to position [5139, 0]
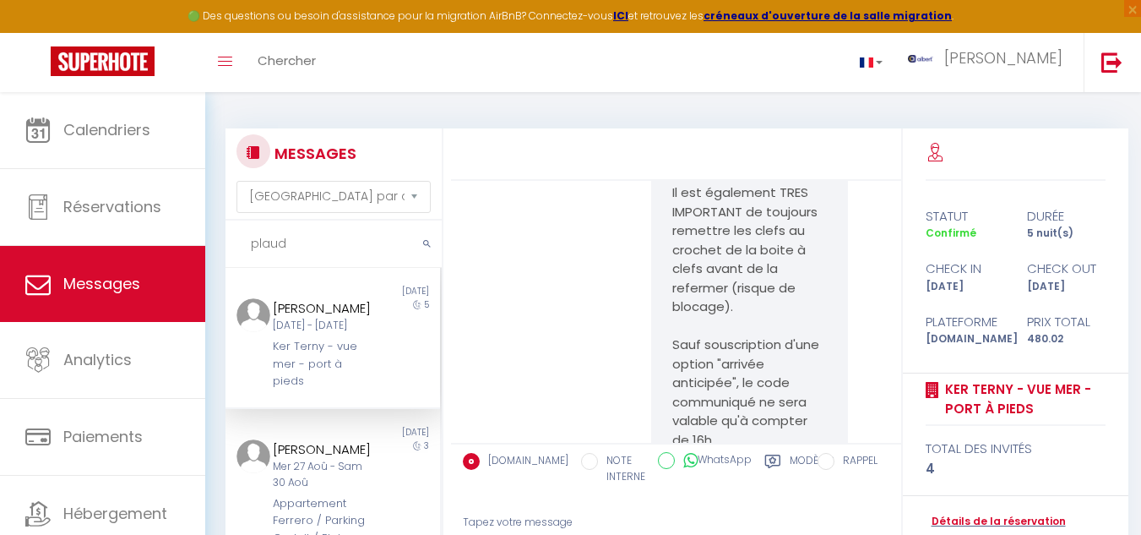
click at [329, 248] on input "plaud" at bounding box center [334, 244] width 216 height 47
type input "p"
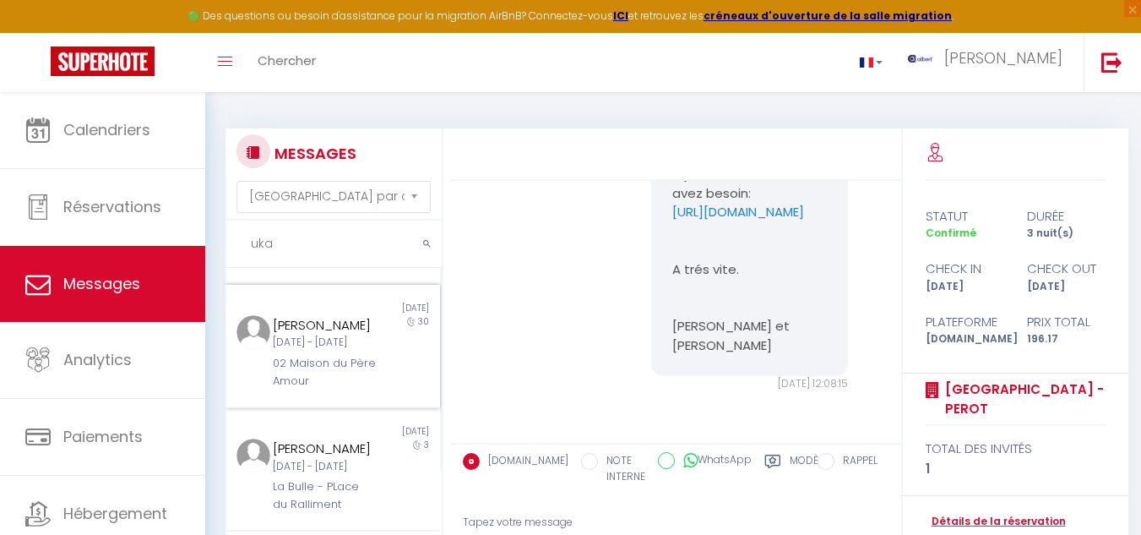
scroll to position [253, 0]
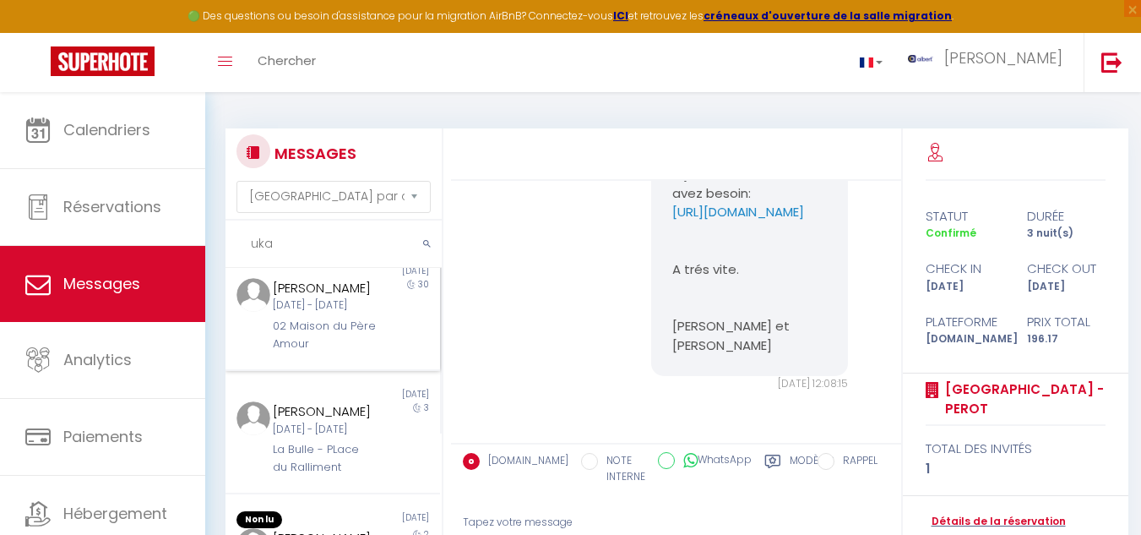
type input "uka"
click at [387, 352] on div "30" at bounding box center [414, 315] width 54 height 74
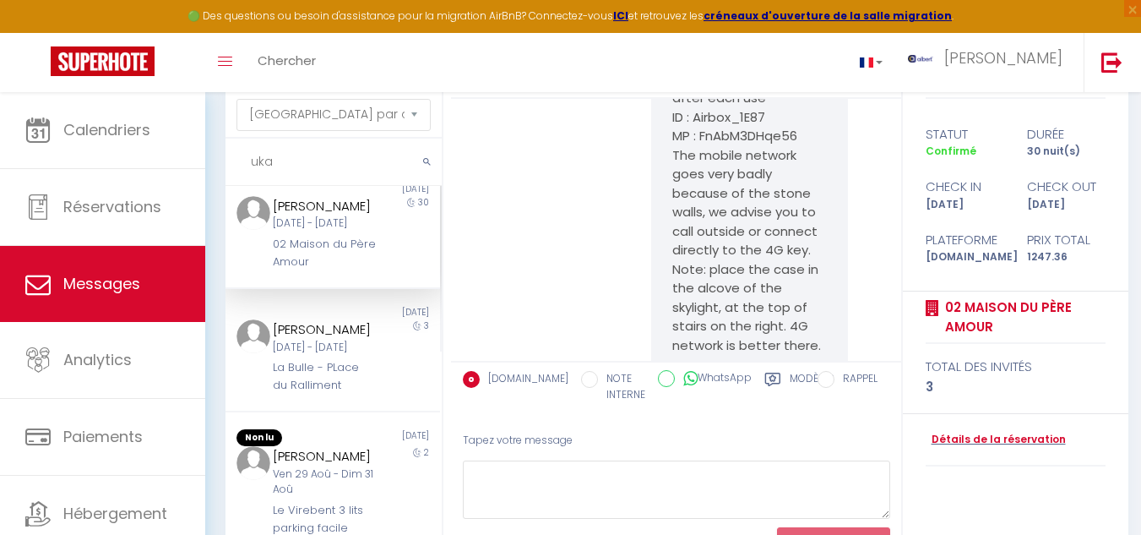
scroll to position [154, 0]
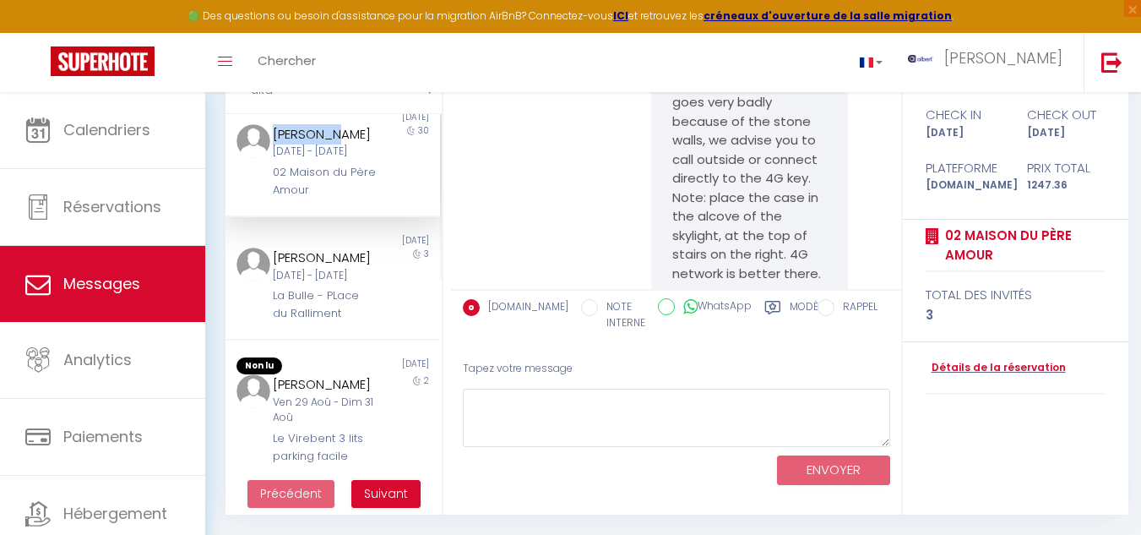
drag, startPoint x: 272, startPoint y: 198, endPoint x: 343, endPoint y: 198, distance: 71.0
click at [343, 144] on div "Arber Uka" at bounding box center [324, 134] width 103 height 20
